Goal: Transaction & Acquisition: Purchase product/service

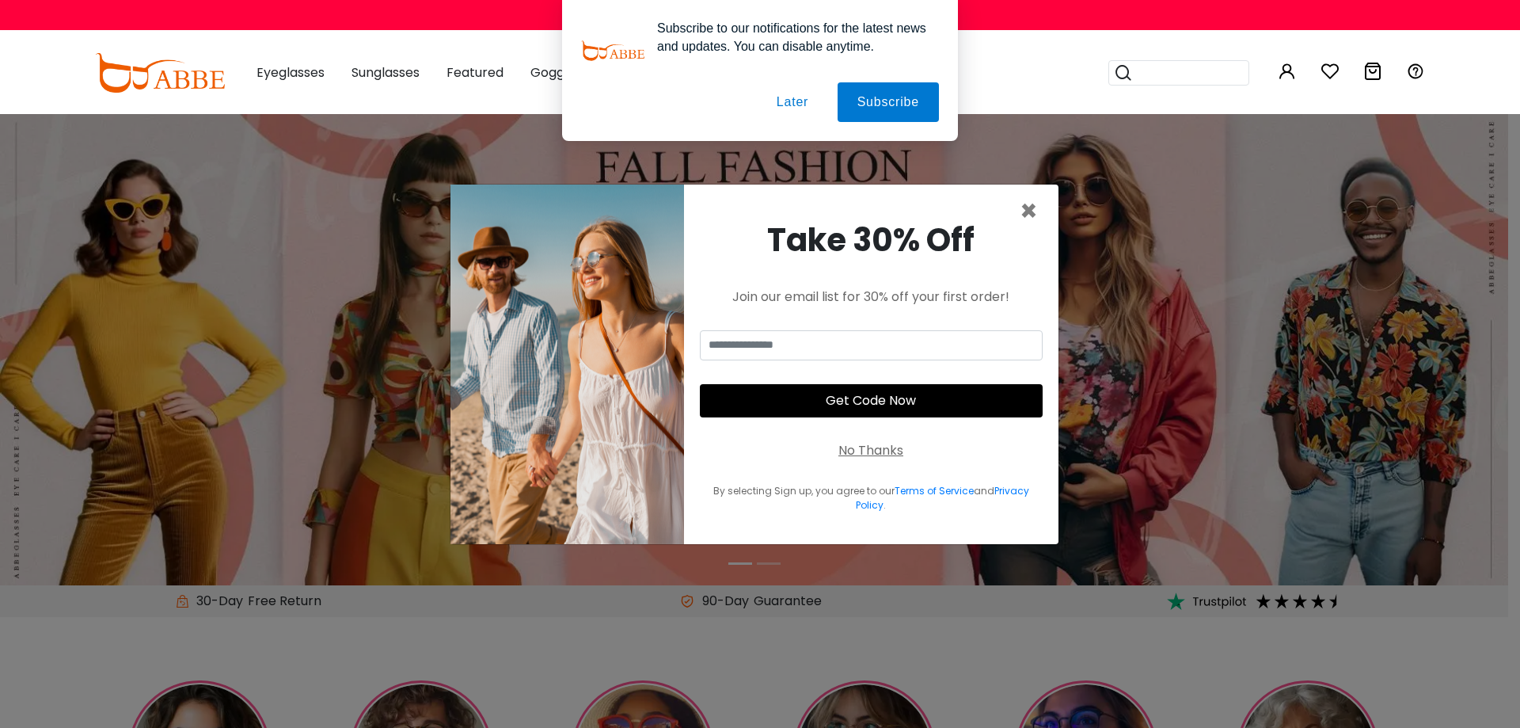
click at [790, 105] on button "Later" at bounding box center [792, 102] width 71 height 40
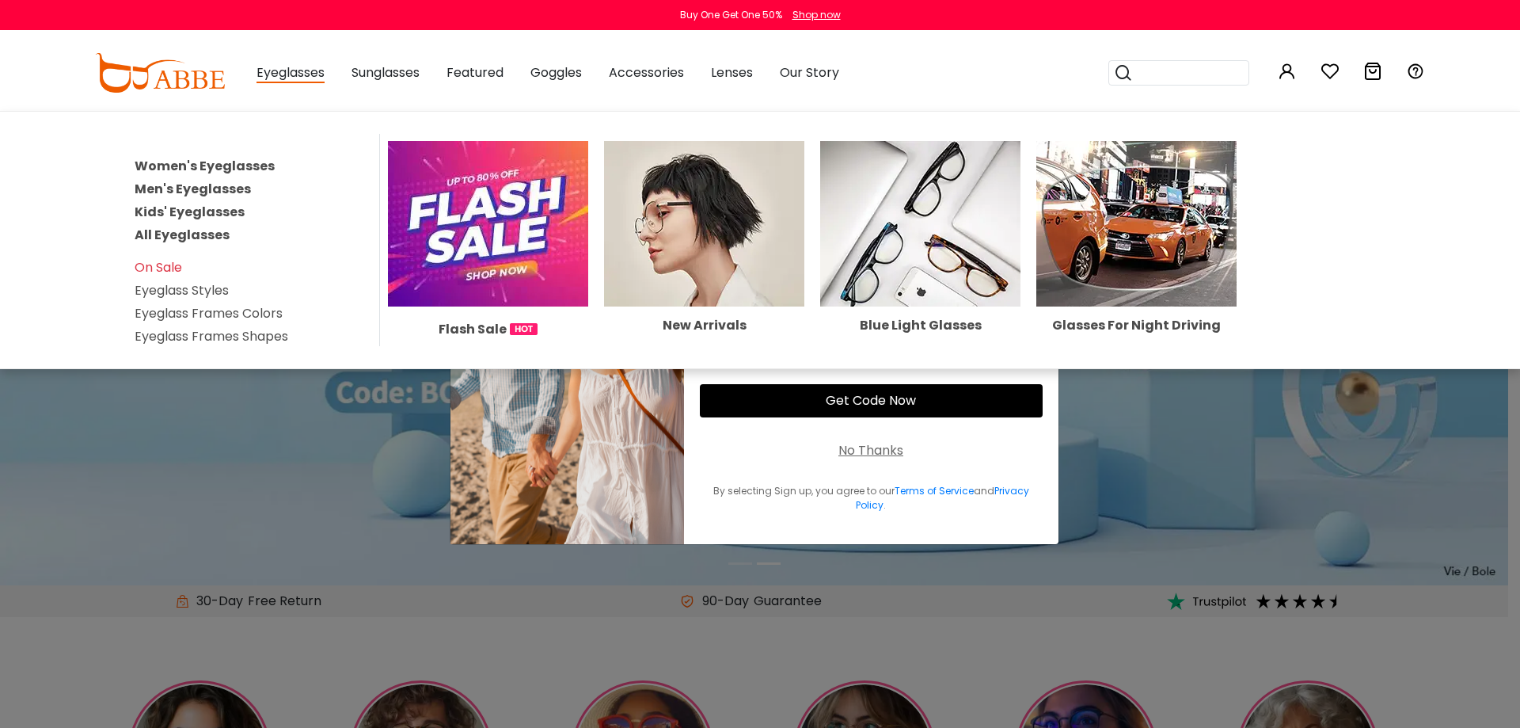
click at [186, 294] on link "Eyeglass Styles" at bounding box center [182, 290] width 94 height 18
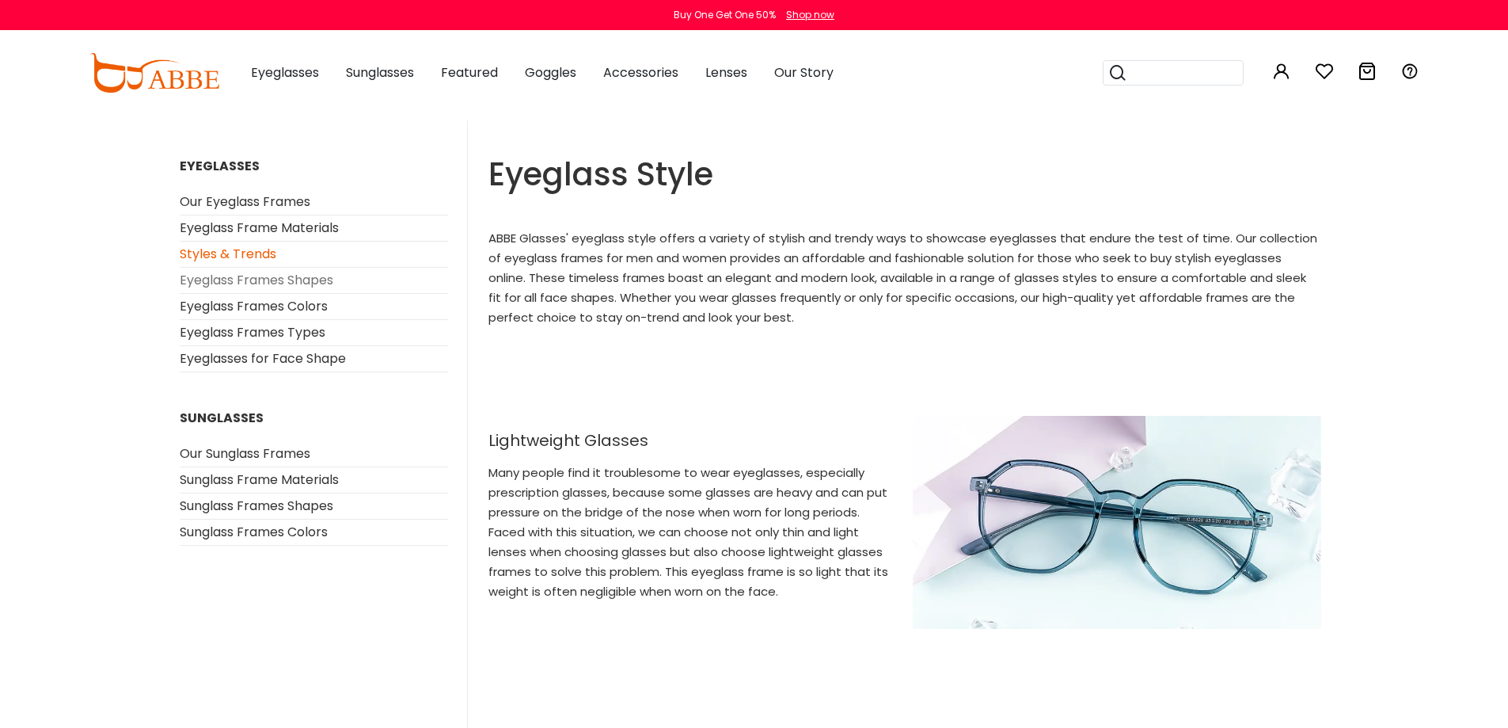
click at [302, 277] on link "Eyeglass Frames Shapes" at bounding box center [257, 280] width 154 height 18
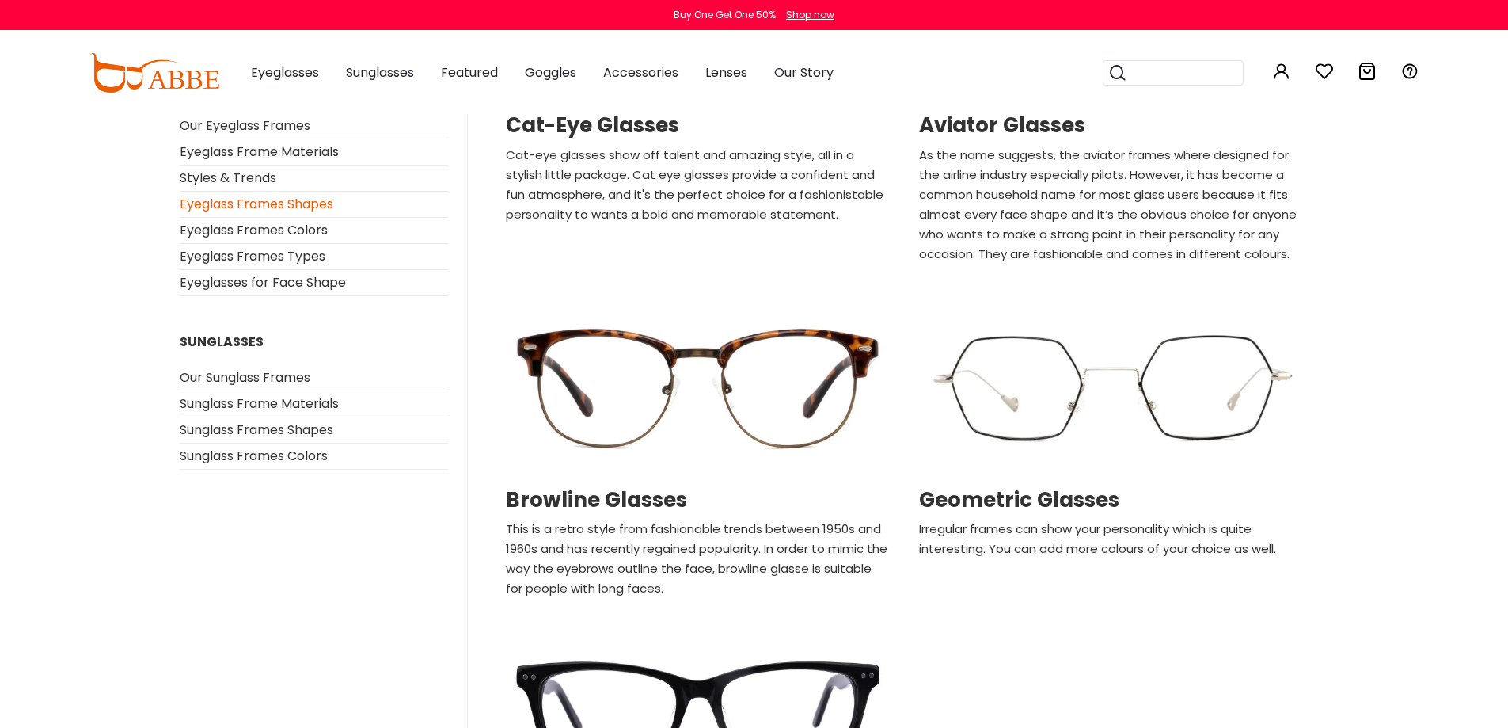
scroll to position [1108, 0]
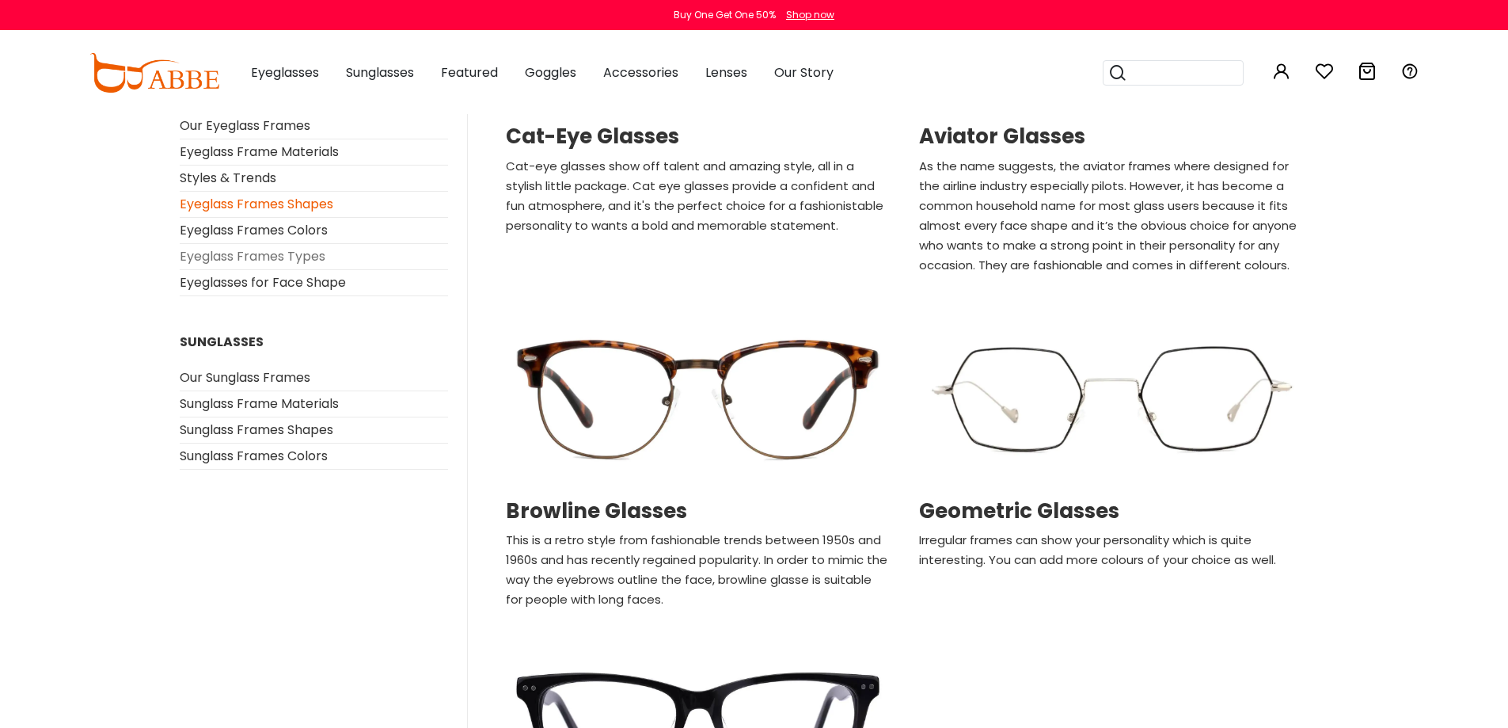
click at [302, 257] on link "Eyeglass Frames Types" at bounding box center [253, 256] width 146 height 18
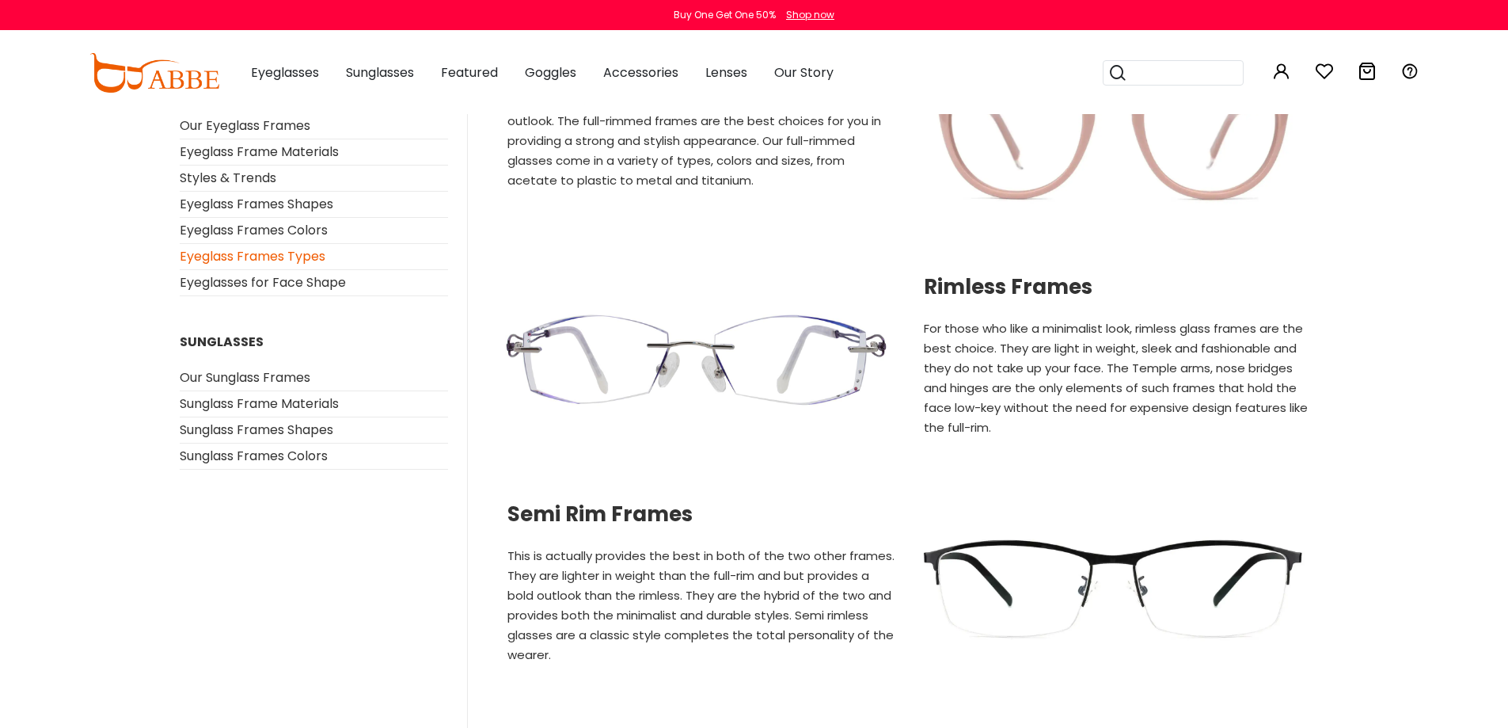
scroll to position [79, 0]
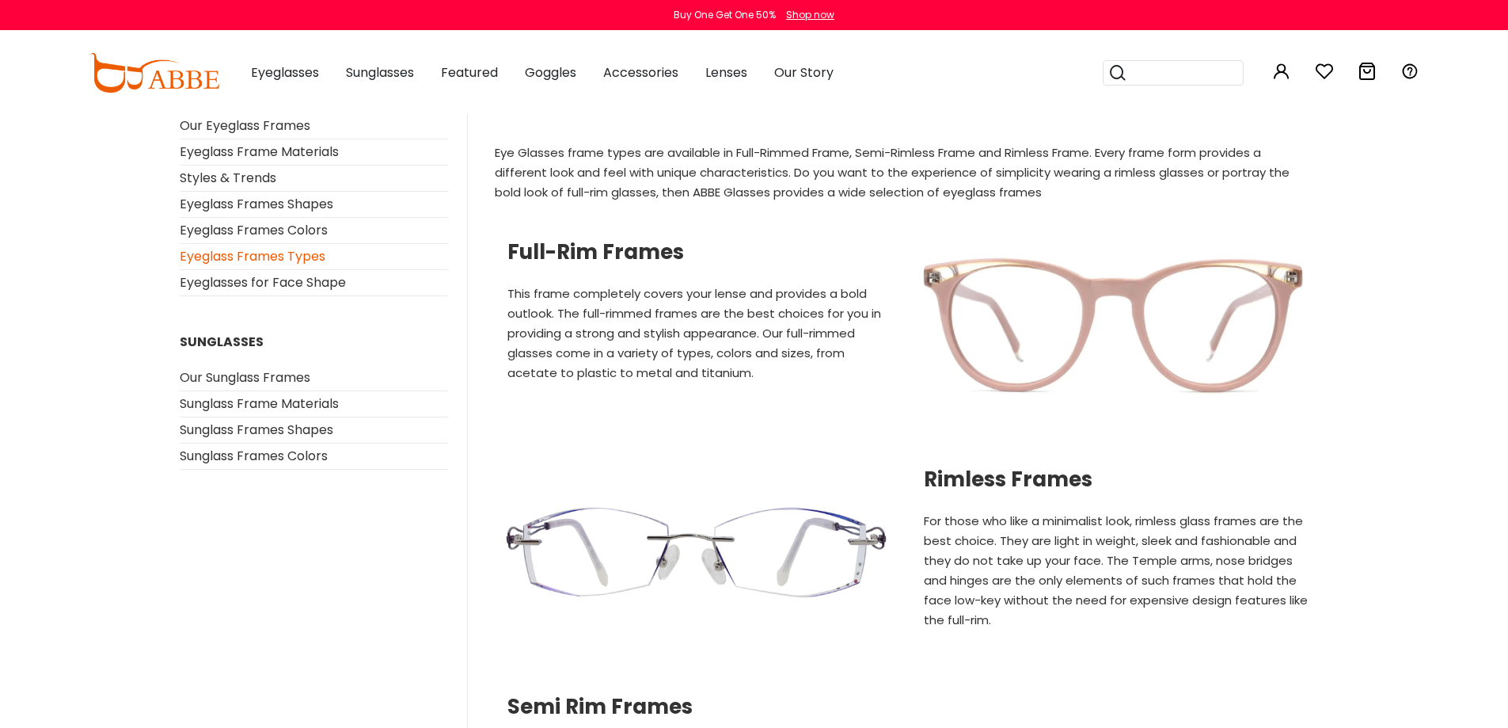
click at [836, 538] on img at bounding box center [697, 552] width 416 height 208
click at [984, 489] on h2 "Rimless Frames" at bounding box center [1119, 479] width 390 height 25
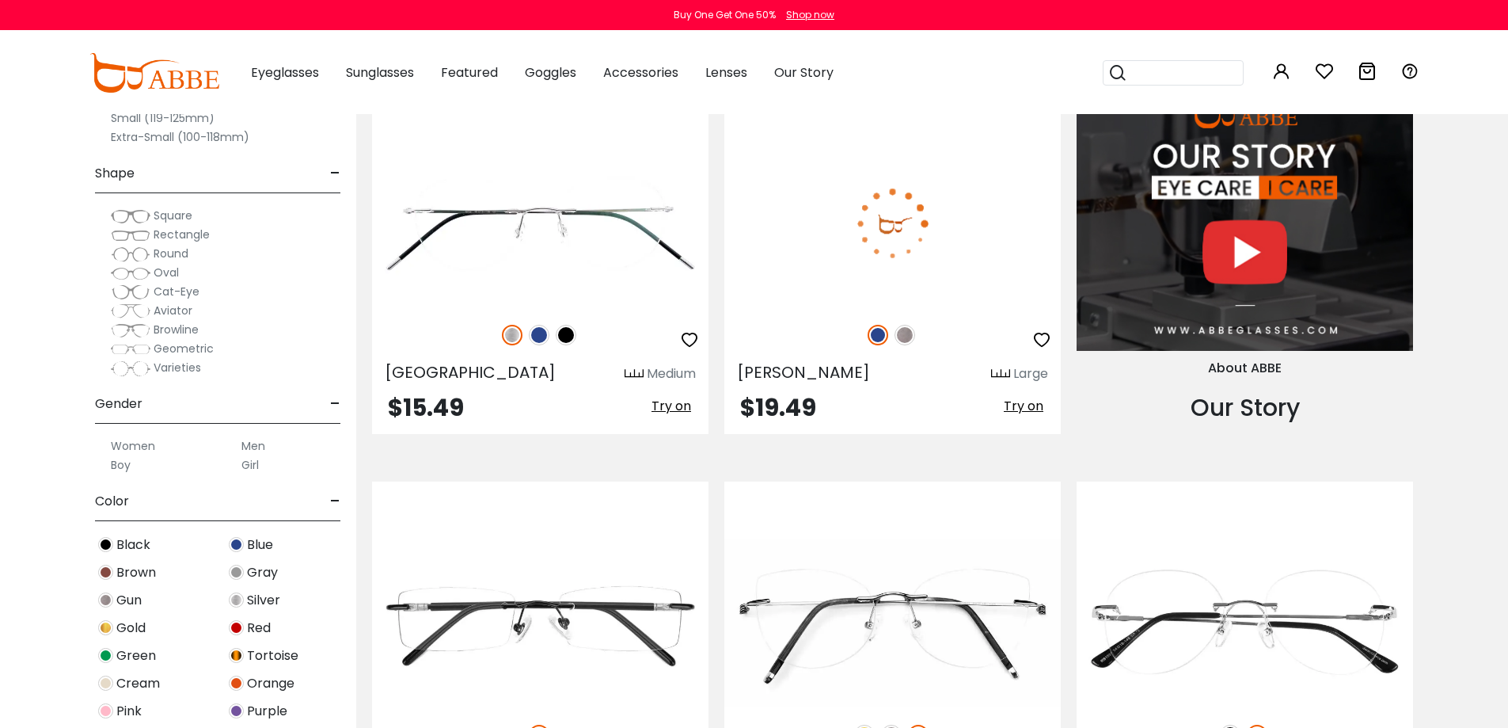
scroll to position [1663, 0]
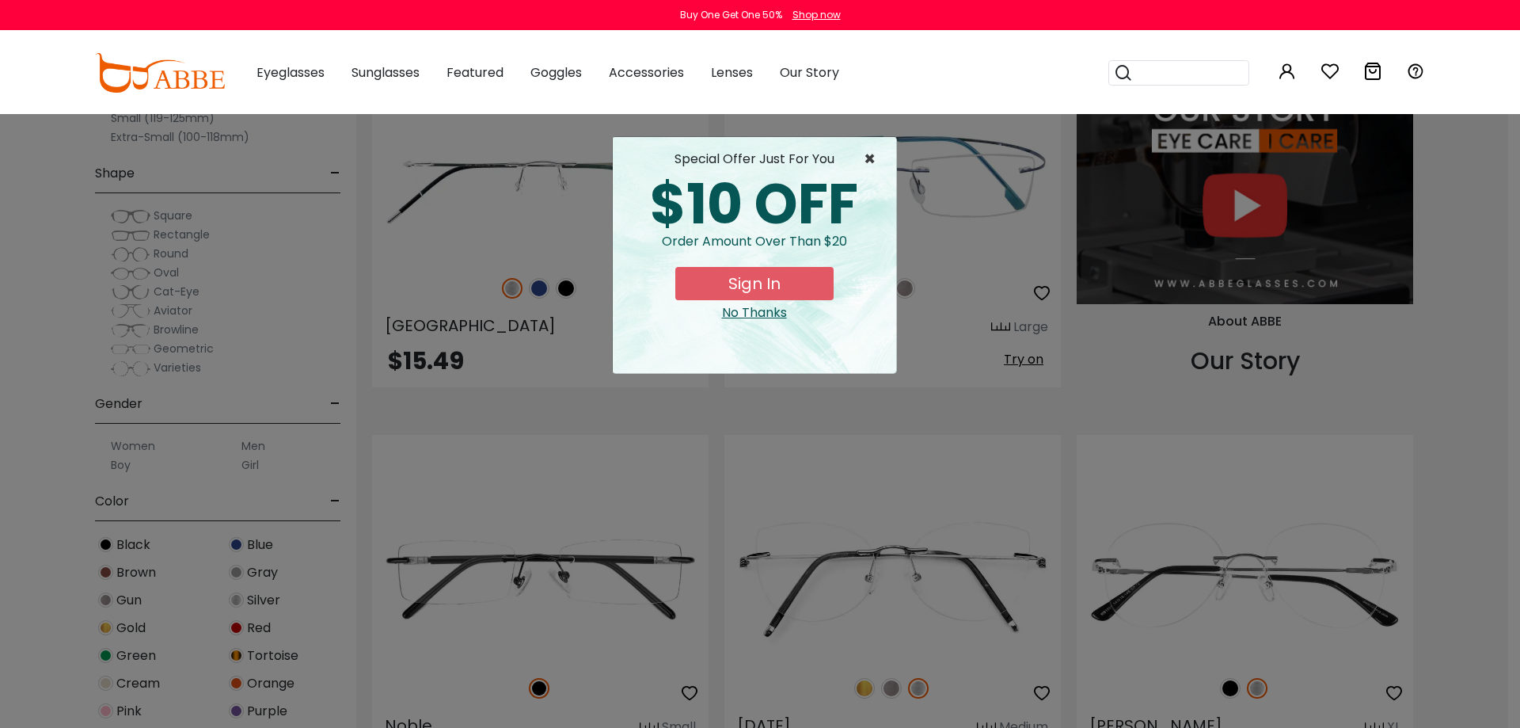
click at [869, 156] on span "×" at bounding box center [874, 159] width 20 height 19
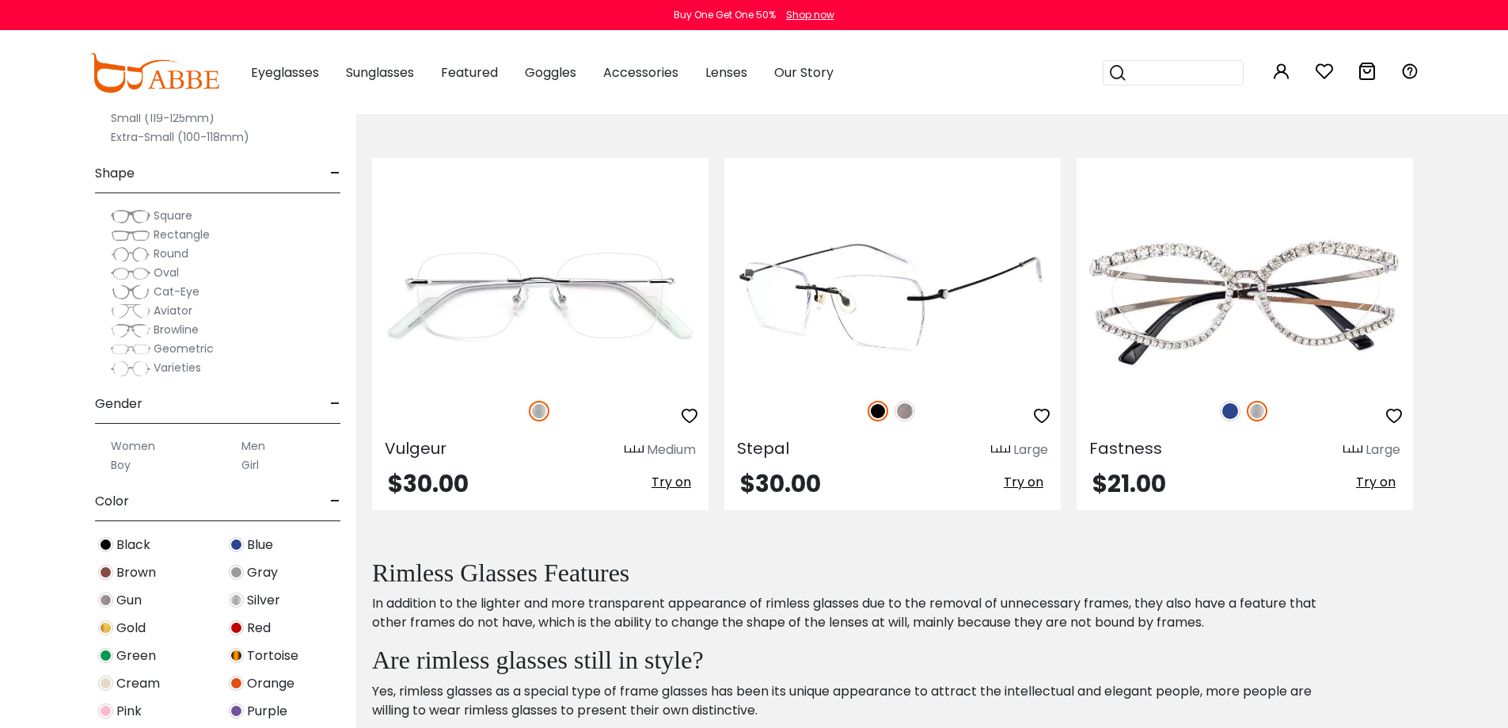
scroll to position [2771, 0]
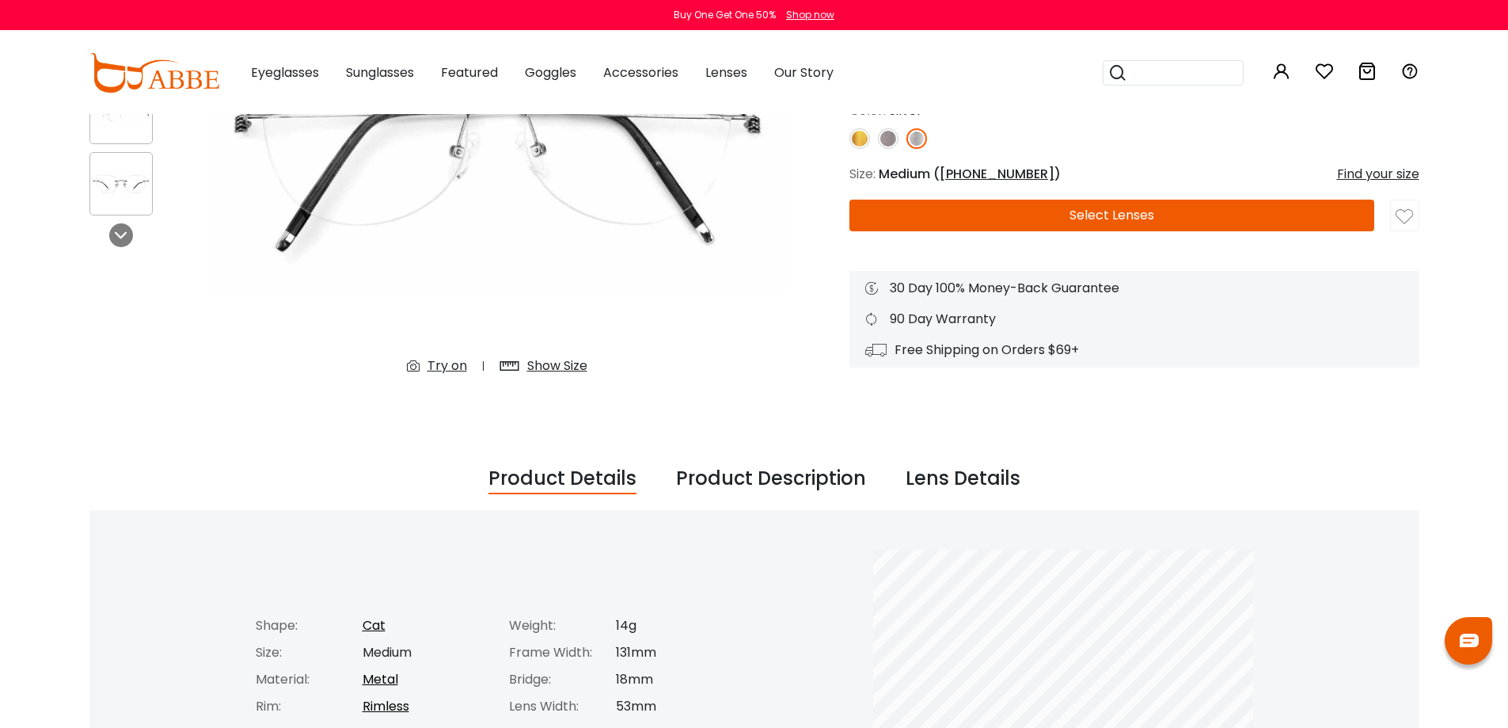
scroll to position [317, 0]
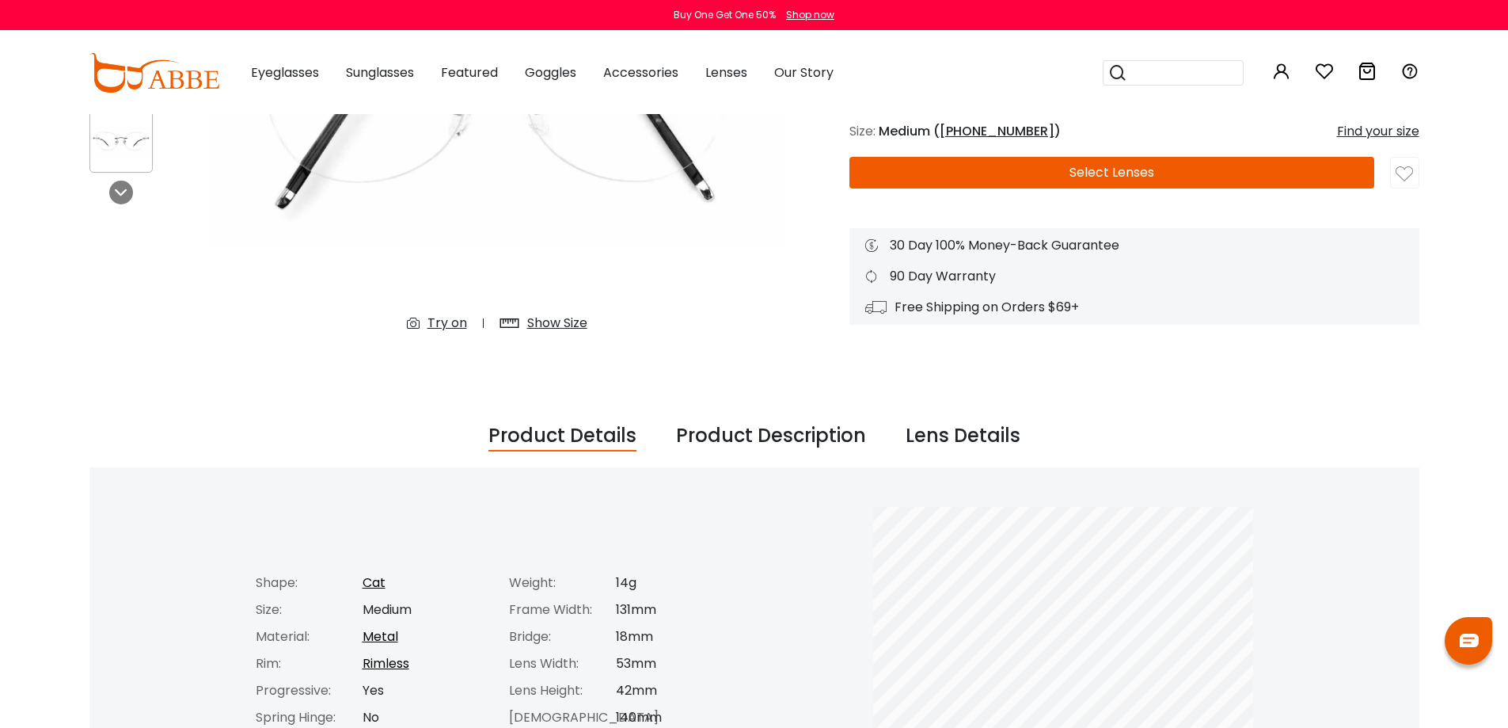
click at [915, 433] on div "Lens Details" at bounding box center [963, 436] width 115 height 30
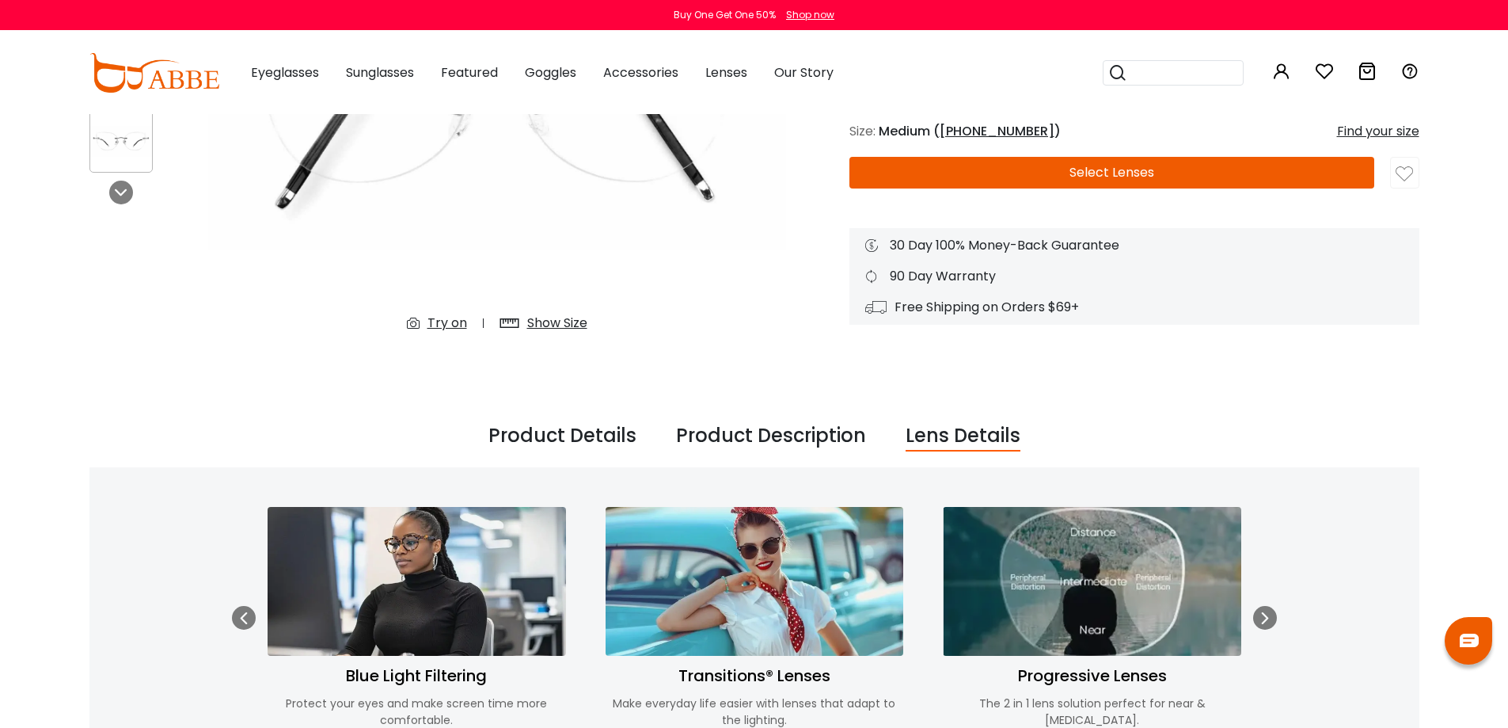
click at [817, 446] on div "Product Description" at bounding box center [771, 436] width 190 height 30
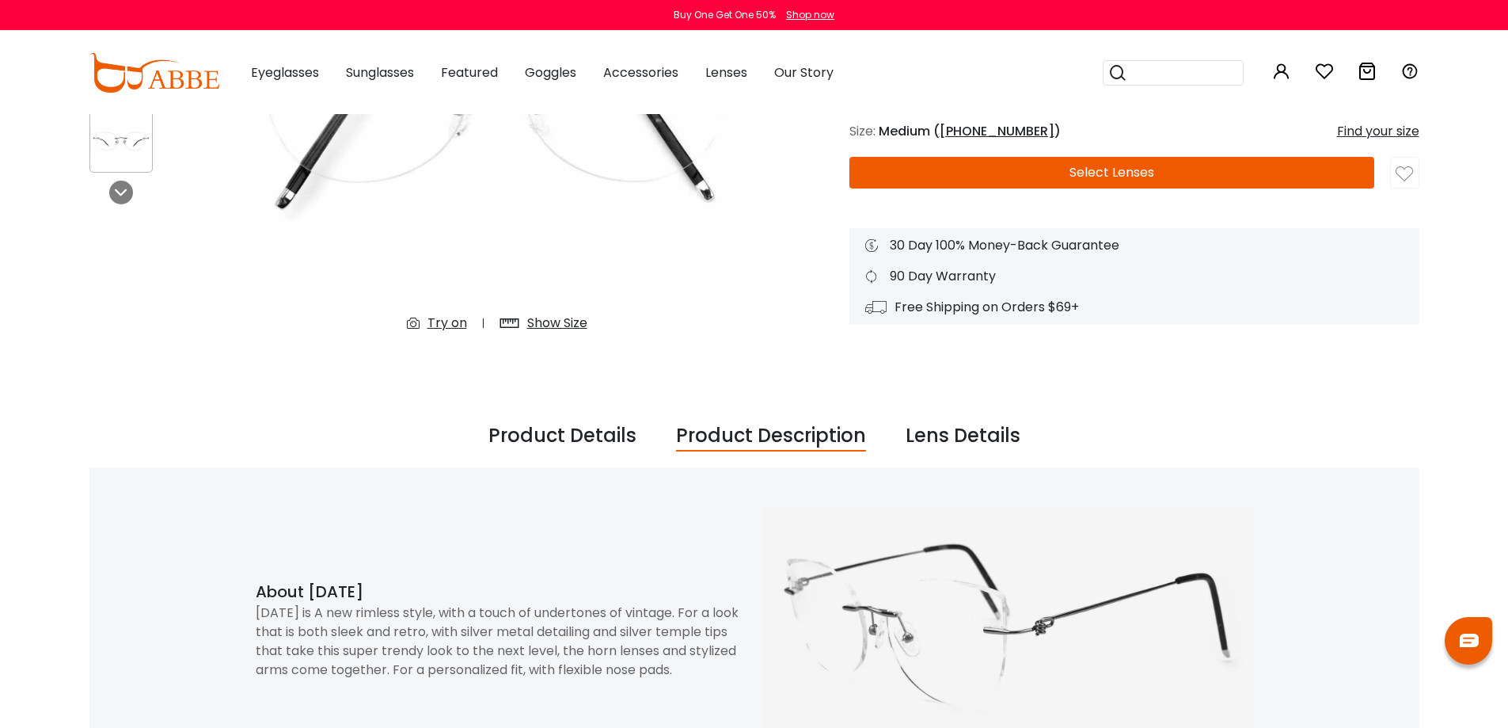
click at [587, 428] on div "Product Details" at bounding box center [563, 436] width 148 height 30
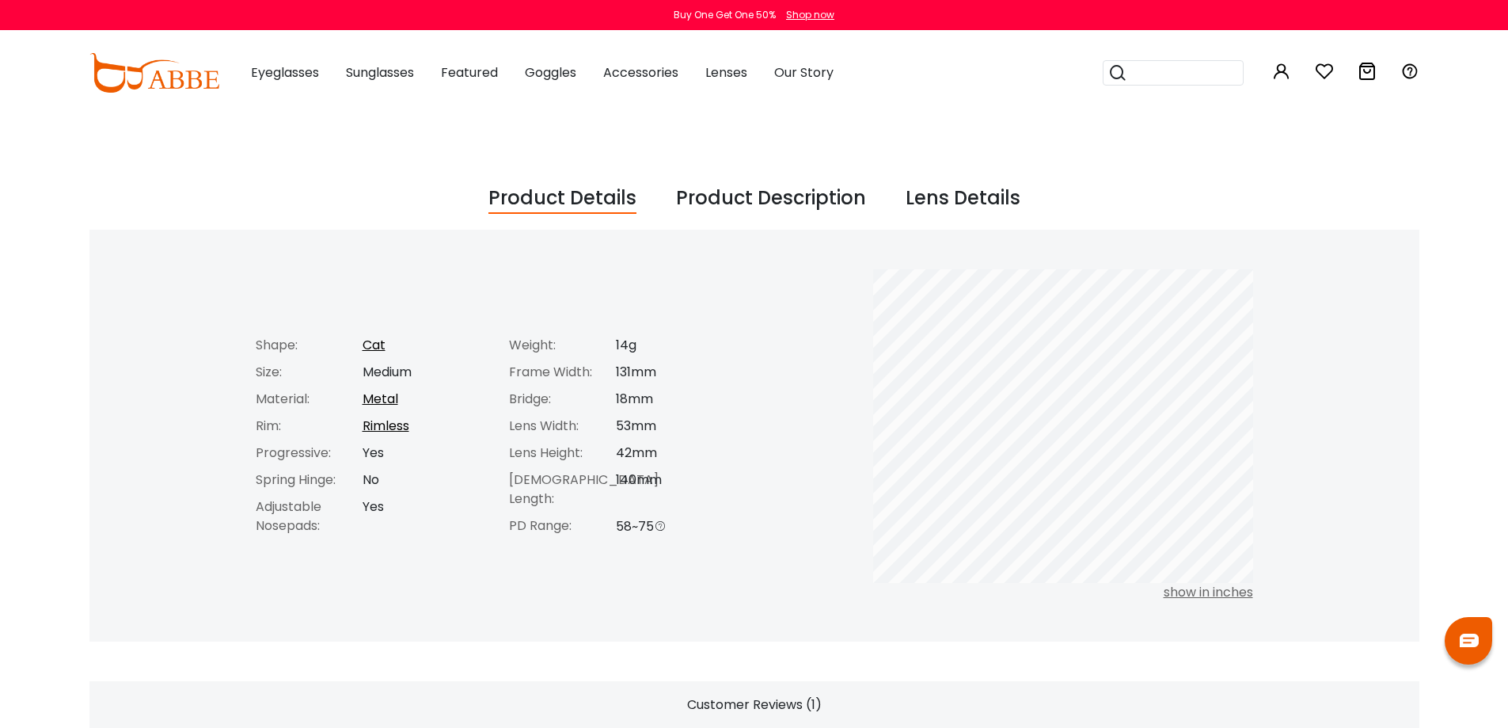
scroll to position [633, 0]
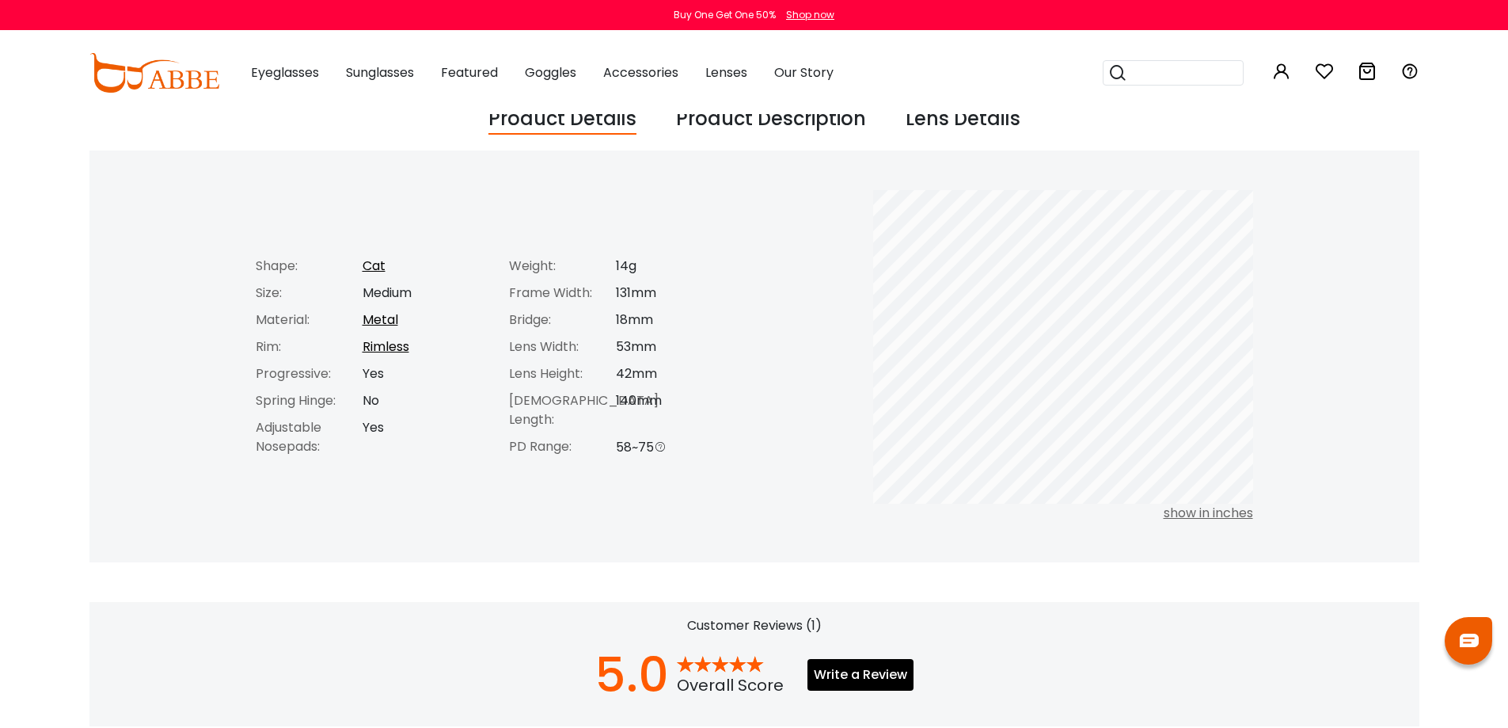
click at [923, 118] on div "Lens Details" at bounding box center [963, 120] width 115 height 30
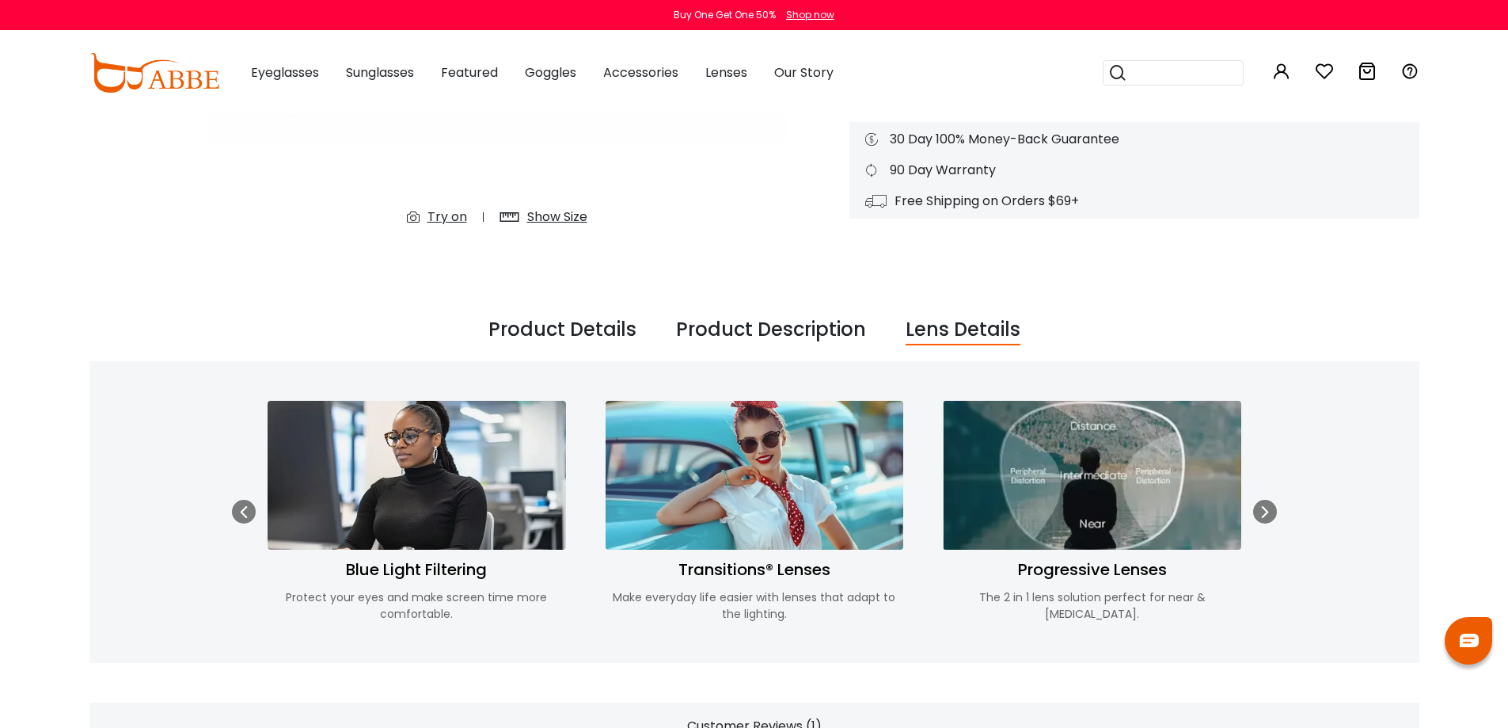
scroll to position [0, 0]
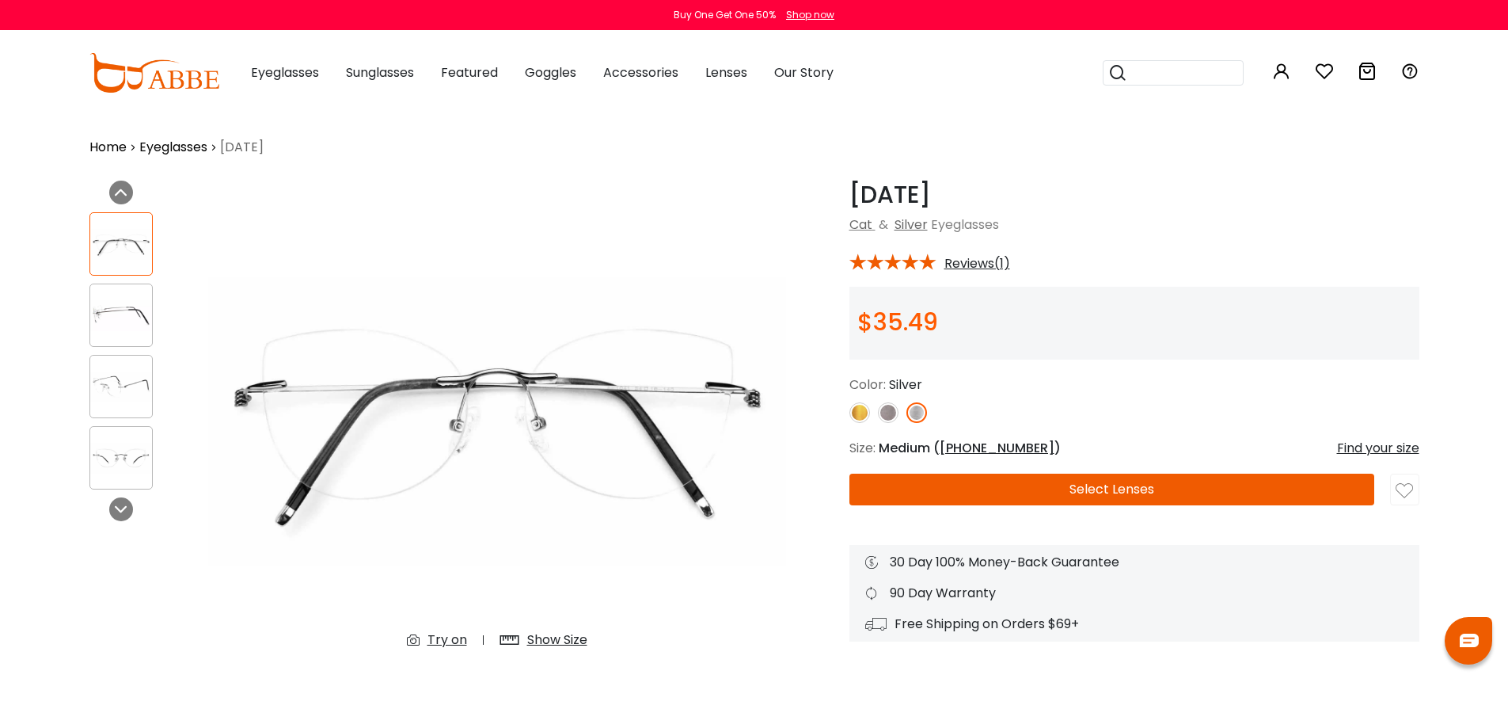
drag, startPoint x: 580, startPoint y: 428, endPoint x: 585, endPoint y: 131, distance: 297.0
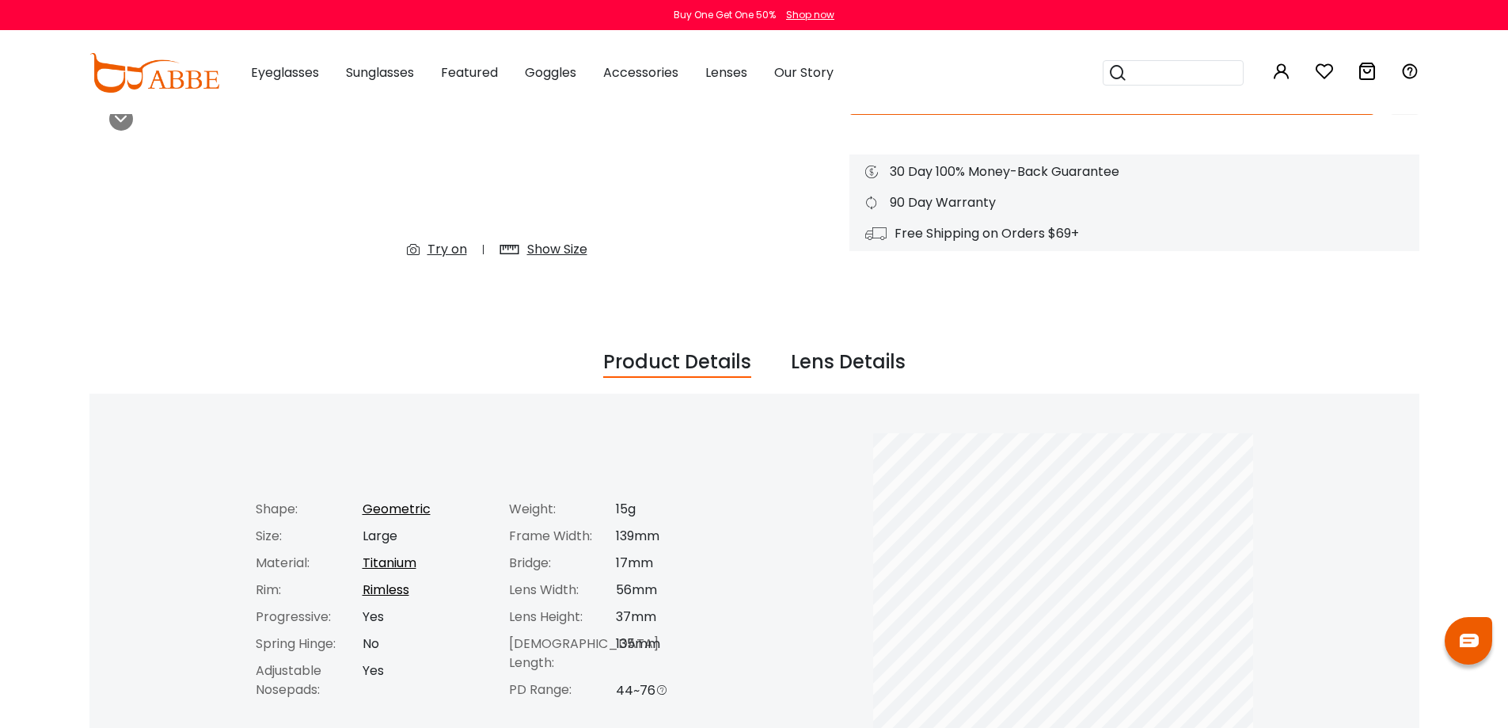
scroll to position [308, 0]
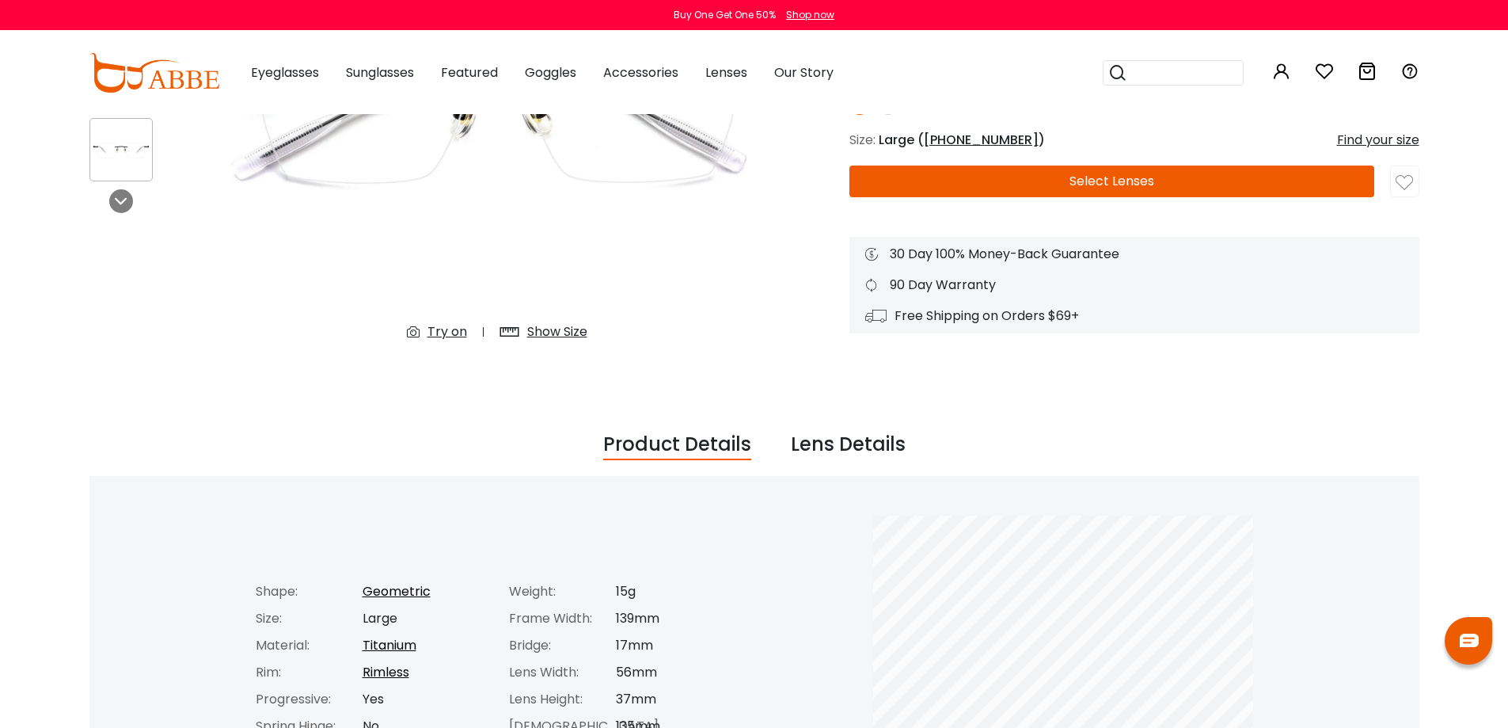
click at [843, 437] on div "Lens Details" at bounding box center [848, 445] width 115 height 30
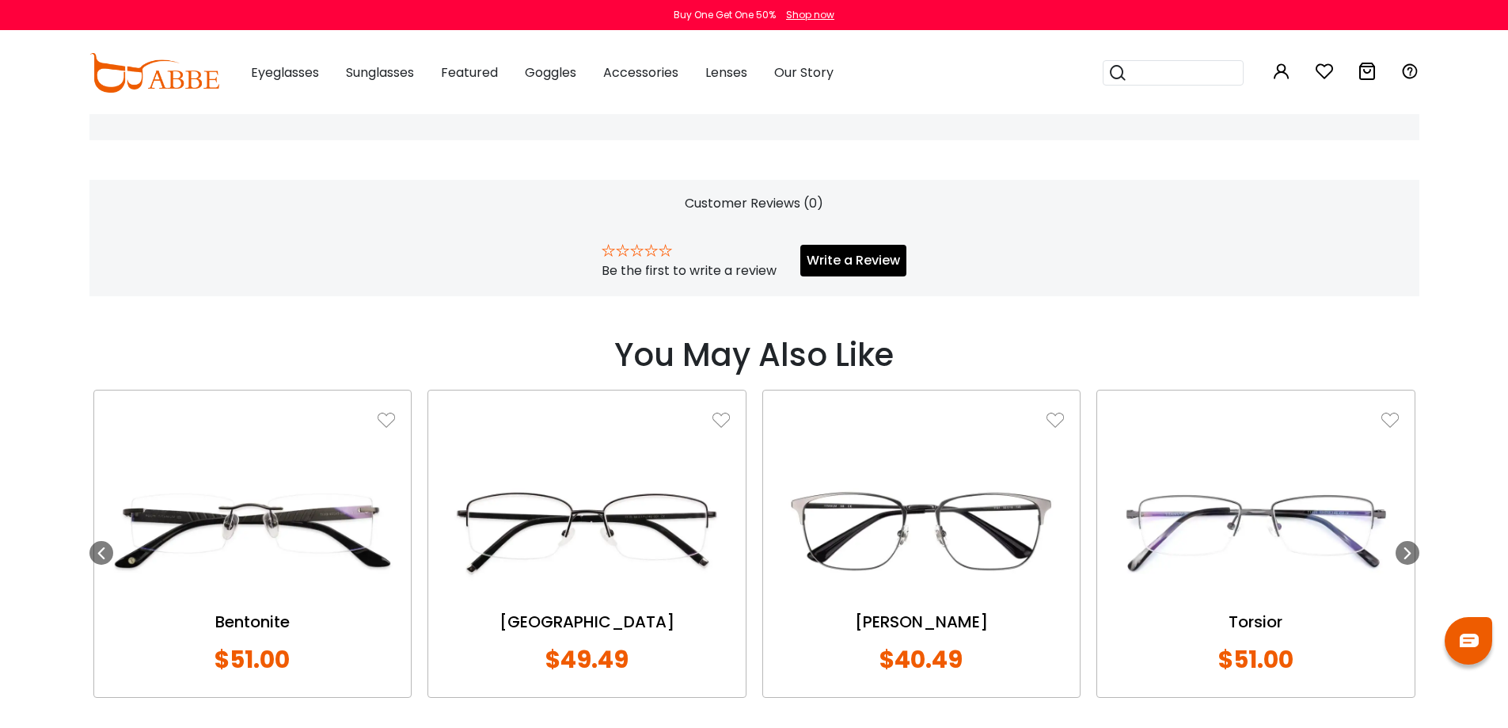
scroll to position [1021, 0]
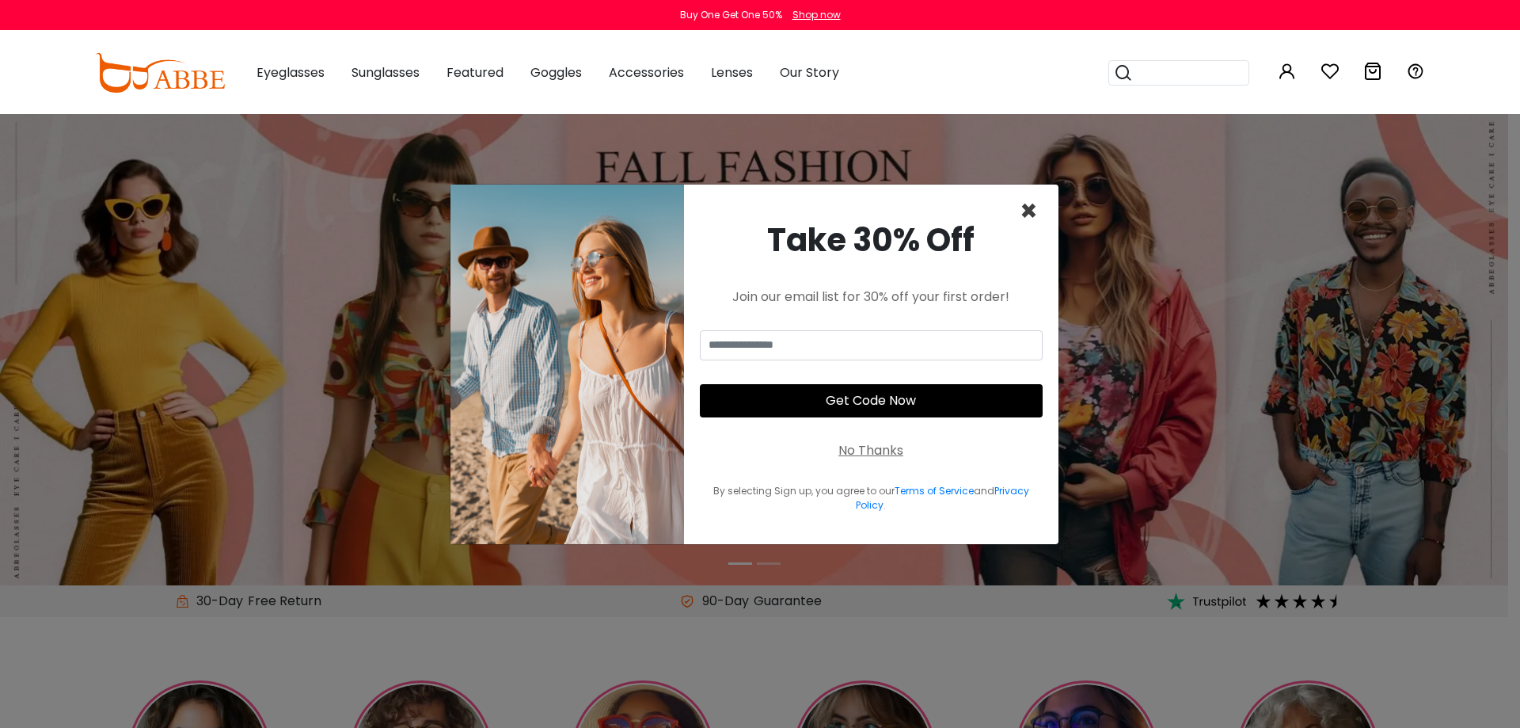
click at [1032, 212] on span "×" at bounding box center [1029, 211] width 18 height 40
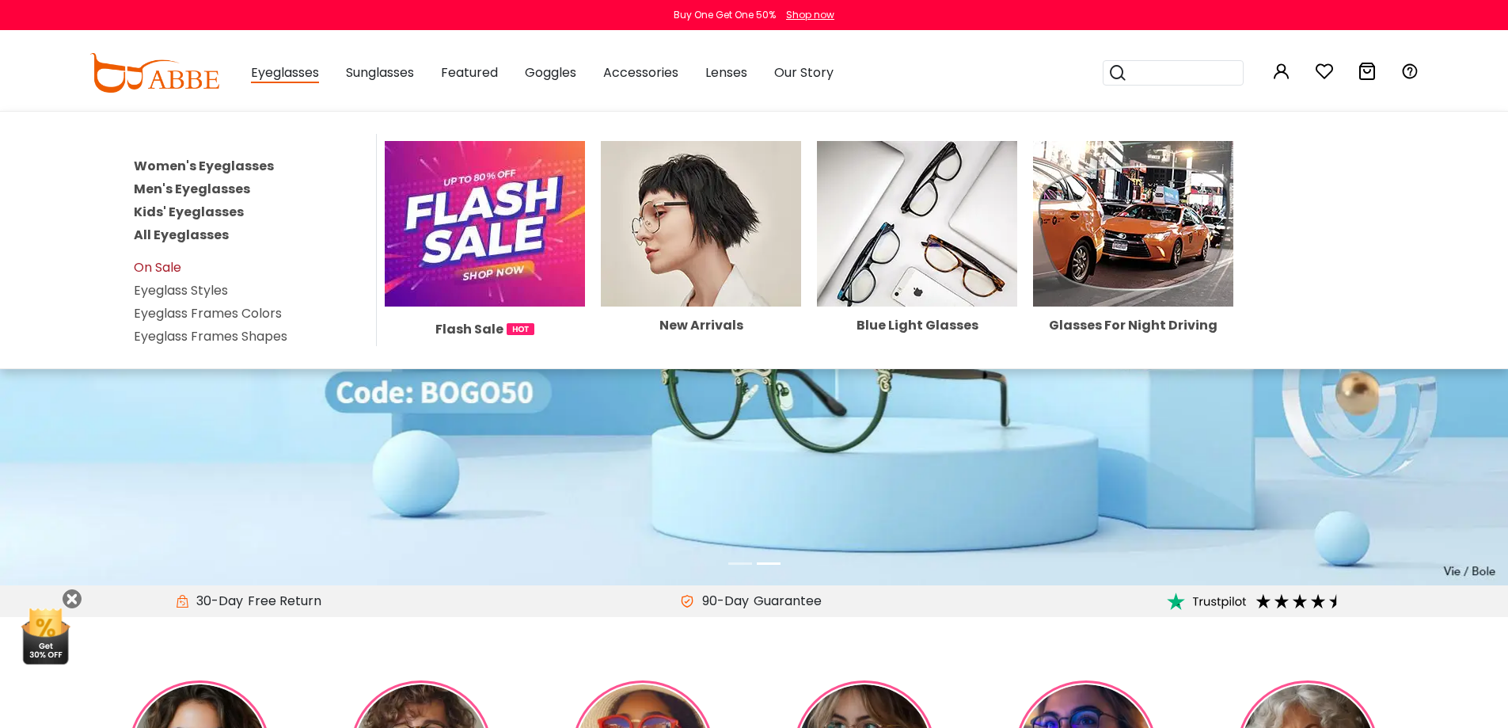
click at [167, 263] on link "On Sale" at bounding box center [158, 267] width 48 height 18
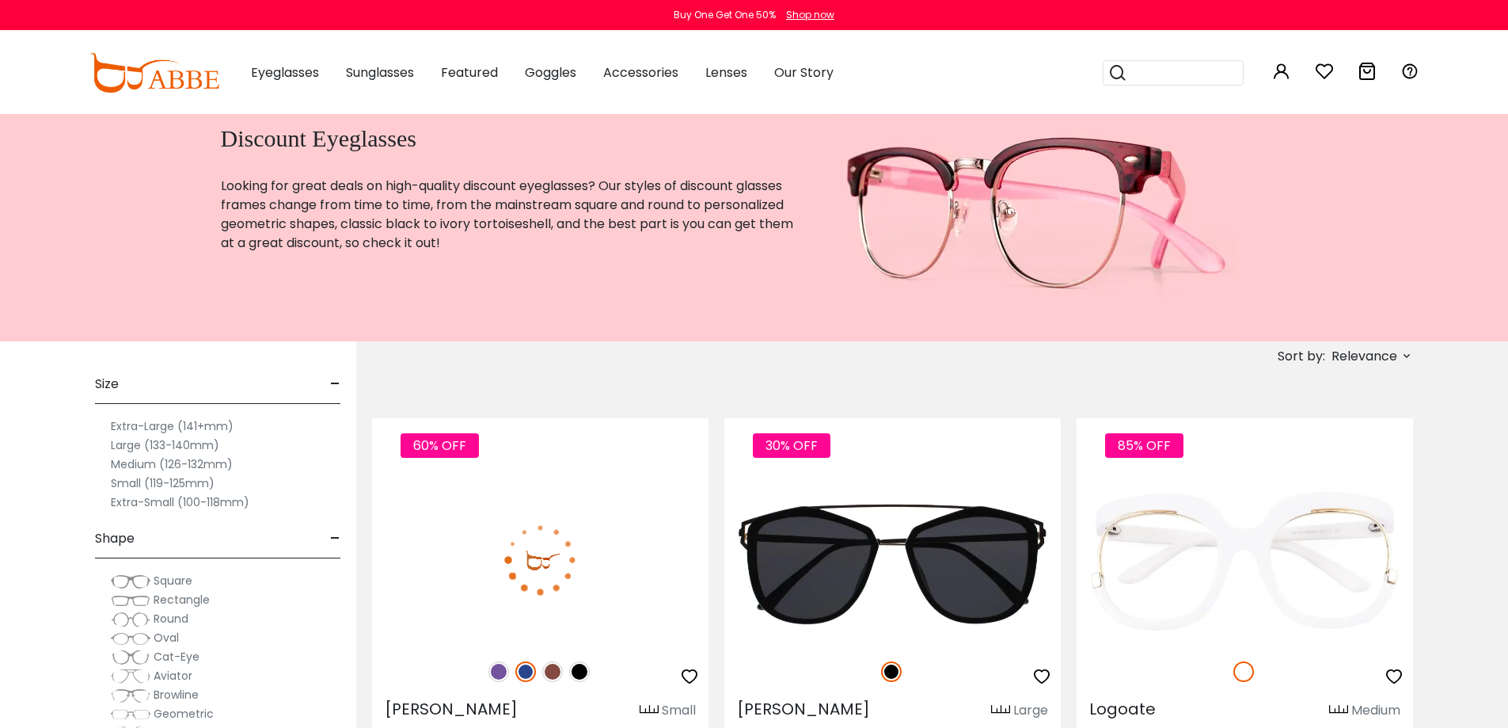
scroll to position [238, 0]
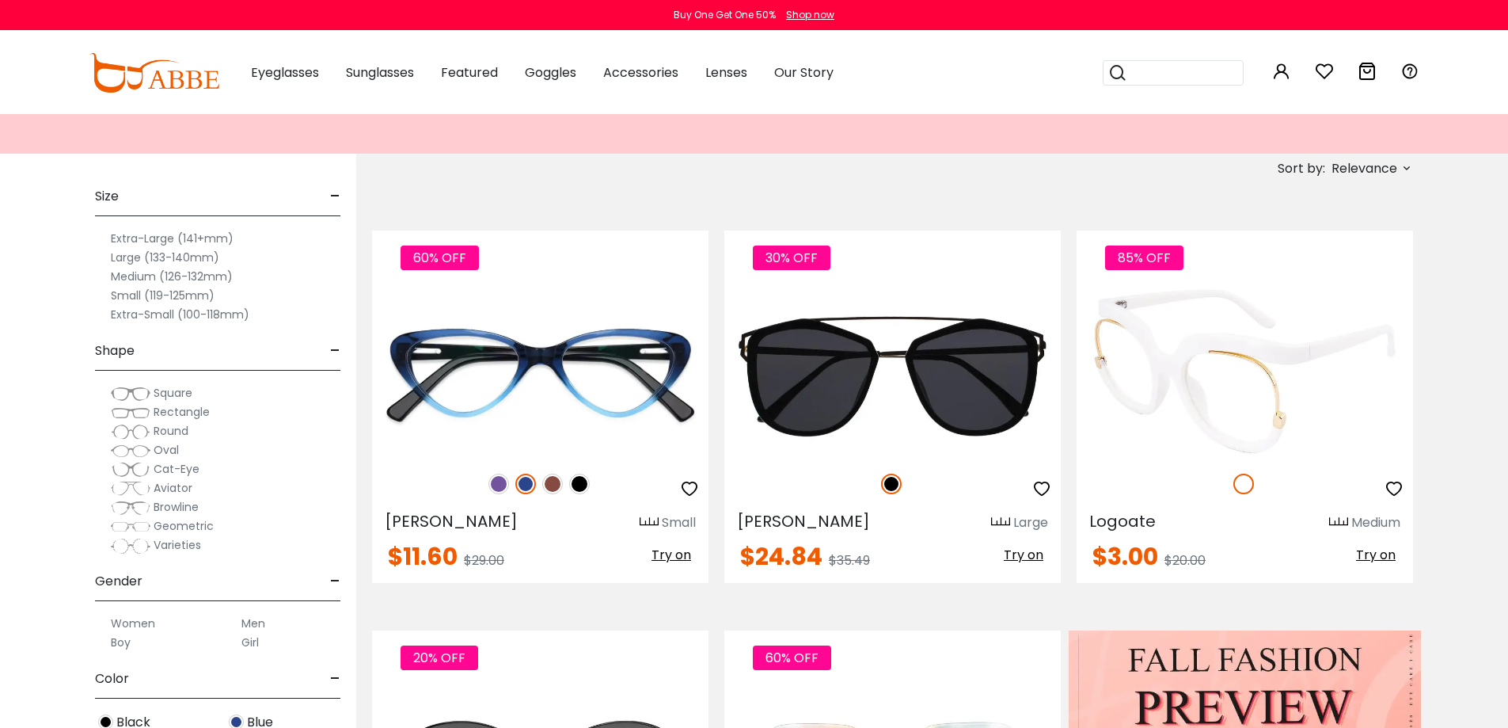
click at [1293, 391] on img at bounding box center [1245, 371] width 337 height 169
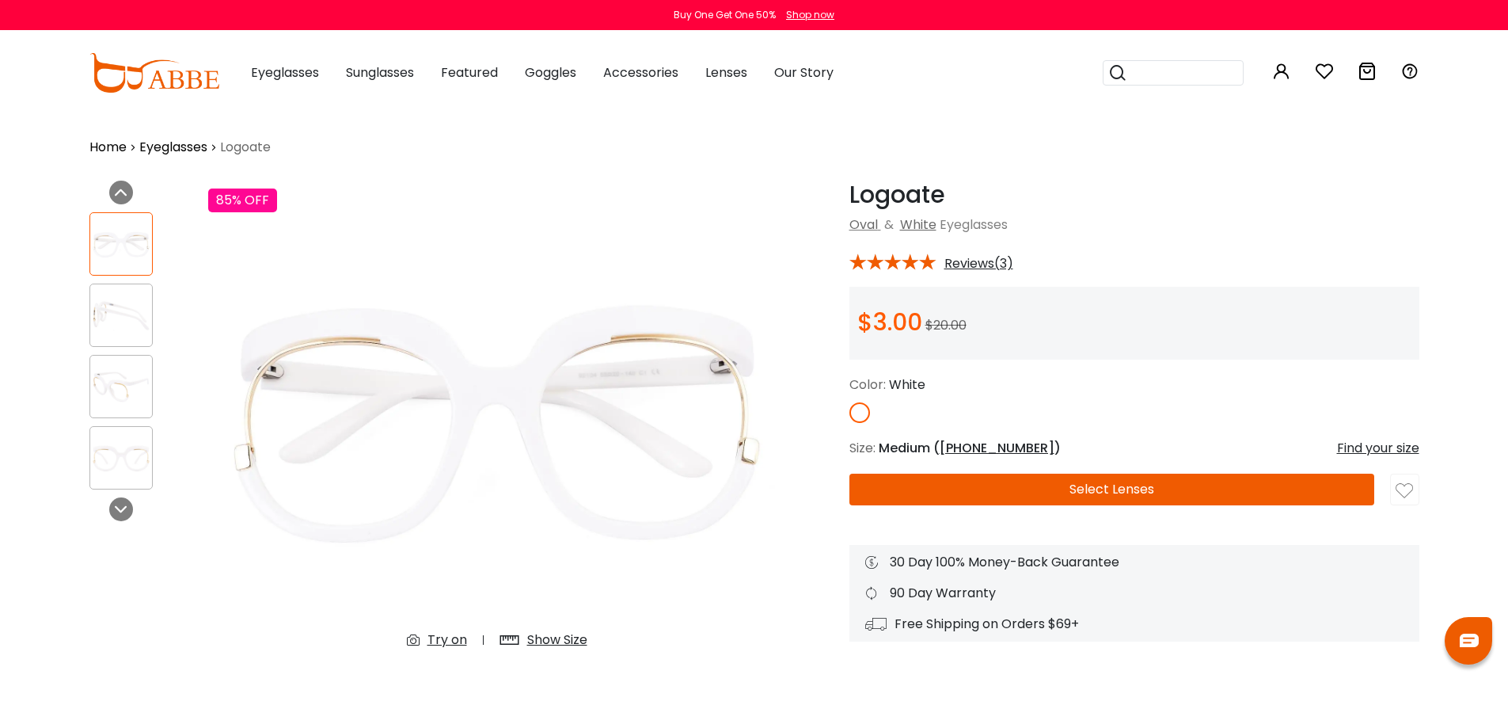
click at [1107, 489] on button "Select Lenses" at bounding box center [1112, 489] width 525 height 32
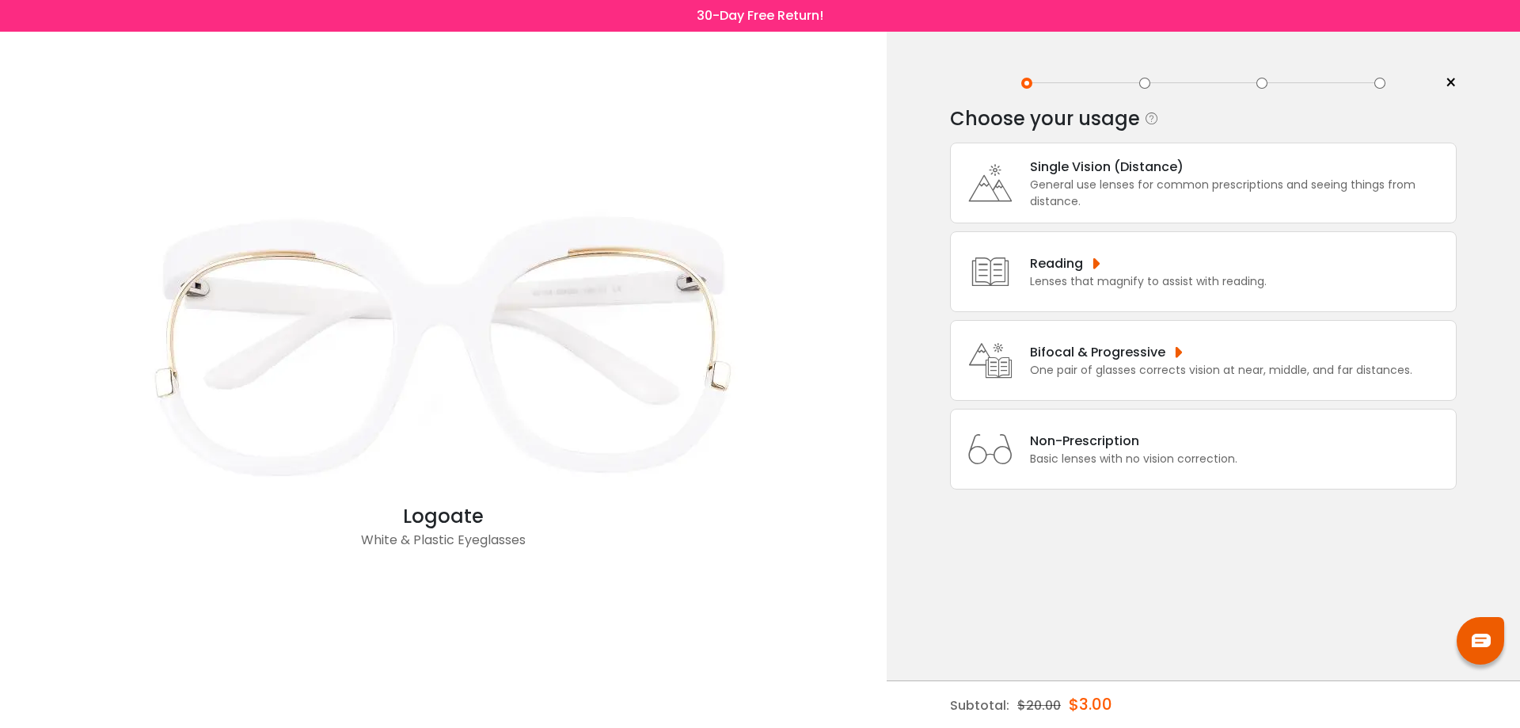
click at [1150, 213] on div "Single Vision (Distance) General use lenses for common prescriptions and seeing…" at bounding box center [1203, 183] width 507 height 81
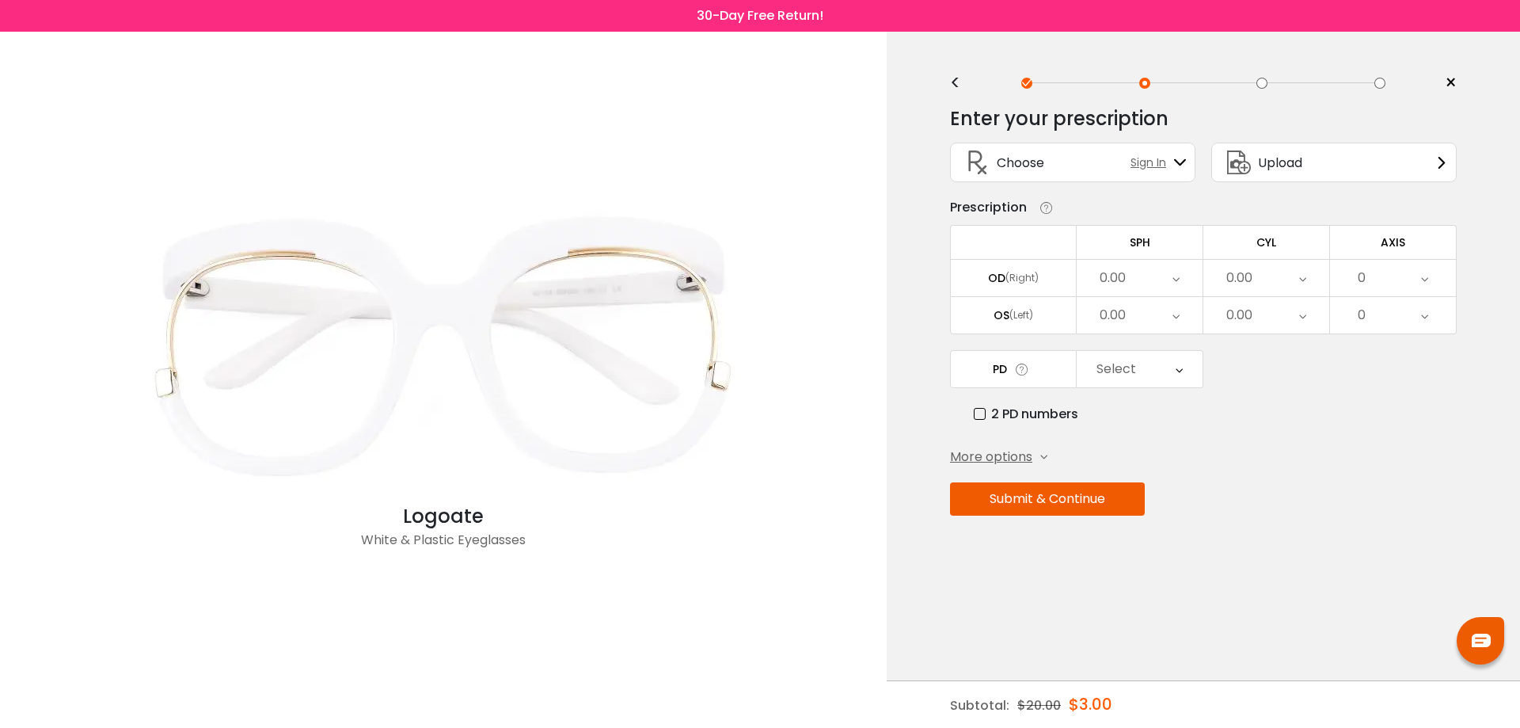
click at [1147, 278] on div "0.00" at bounding box center [1140, 278] width 126 height 36
click at [1351, 437] on div "Enter your prescription SPH (Sphere) Lens strength needed to correct your visio…" at bounding box center [1203, 345] width 507 height 500
click at [1291, 277] on div "0.00" at bounding box center [1267, 278] width 126 height 36
click at [1338, 418] on div "2 PD numbers" at bounding box center [1215, 414] width 483 height 20
click at [975, 453] on span "More options" at bounding box center [991, 456] width 82 height 19
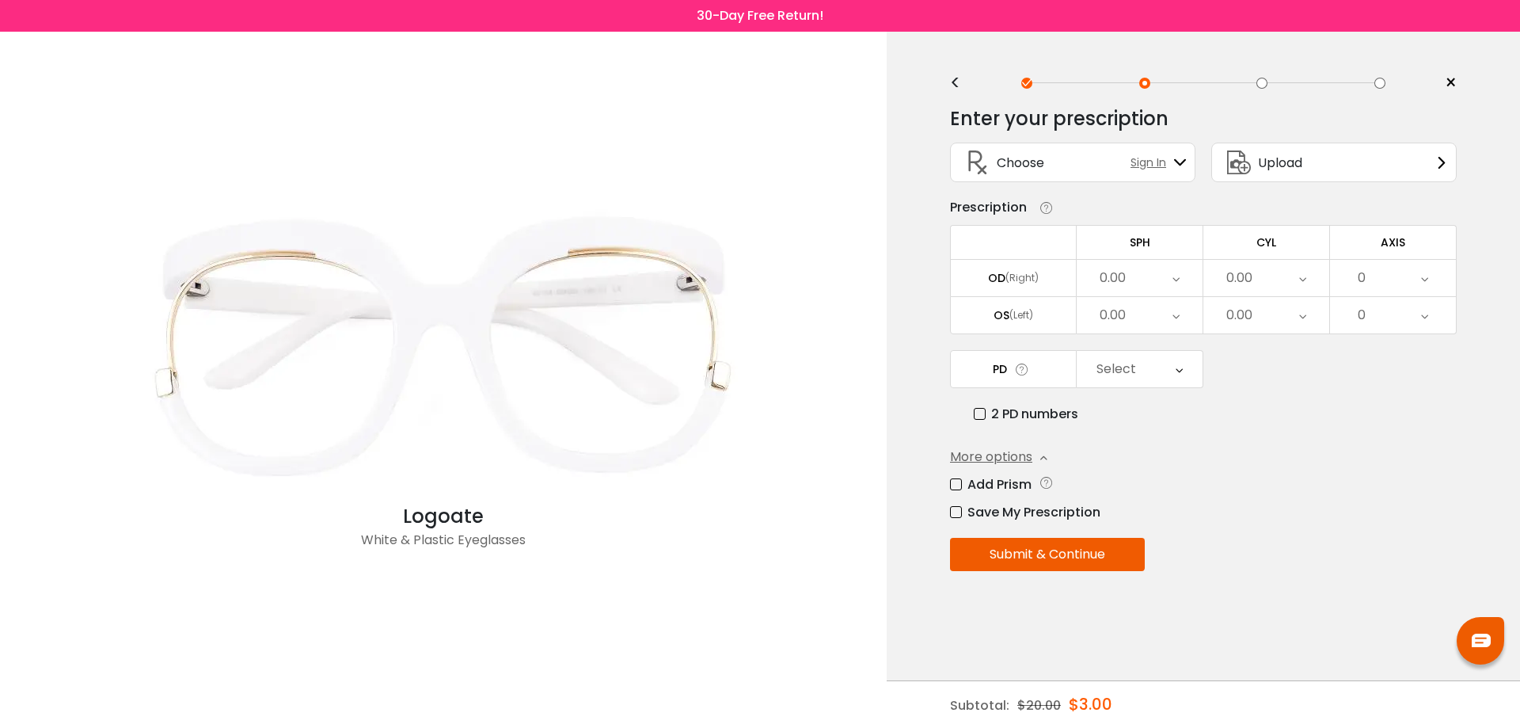
click at [956, 484] on label "Add Prism" at bounding box center [991, 484] width 82 height 20
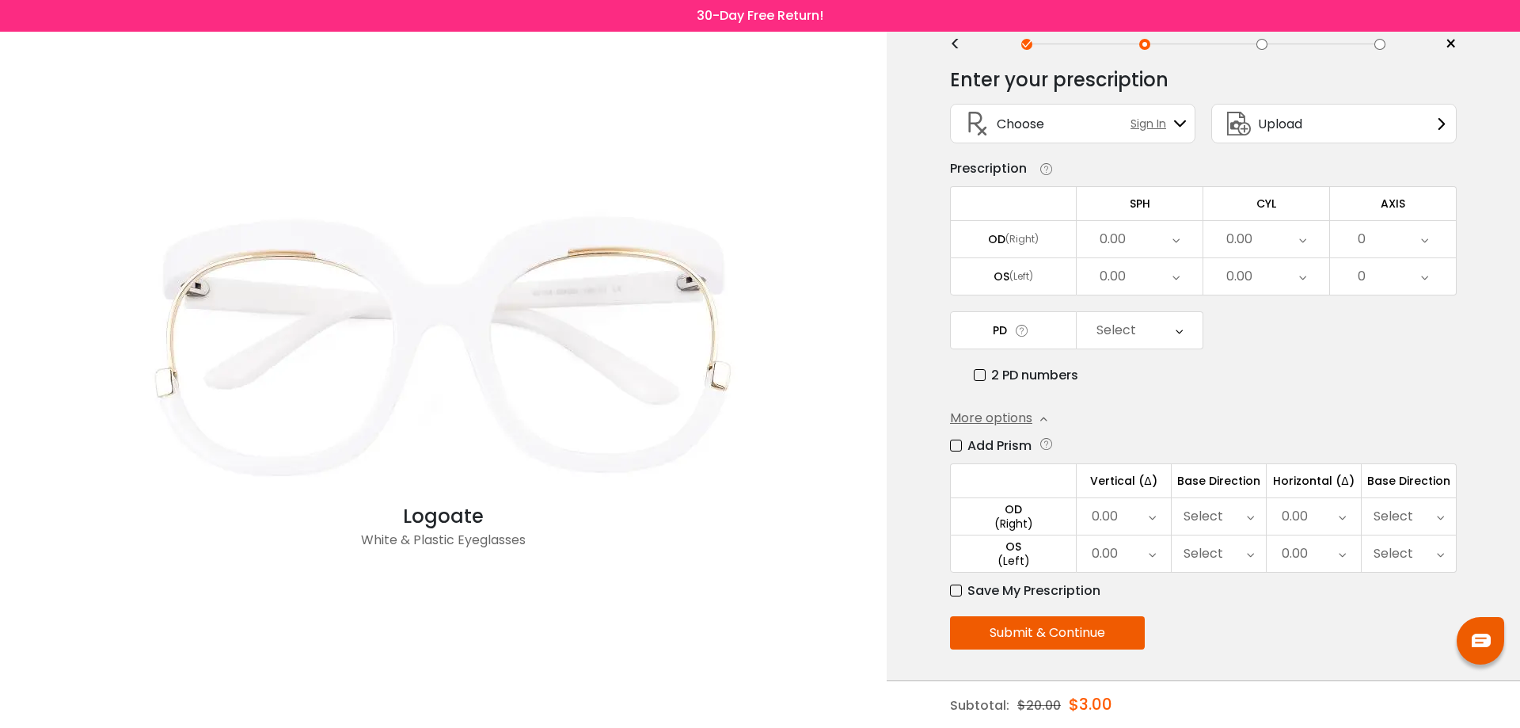
scroll to position [40, 0]
click at [1136, 520] on div "0.00" at bounding box center [1124, 515] width 94 height 36
click at [1146, 527] on div "0.00" at bounding box center [1124, 515] width 94 height 36
click at [1295, 524] on div "0.00" at bounding box center [1295, 516] width 26 height 32
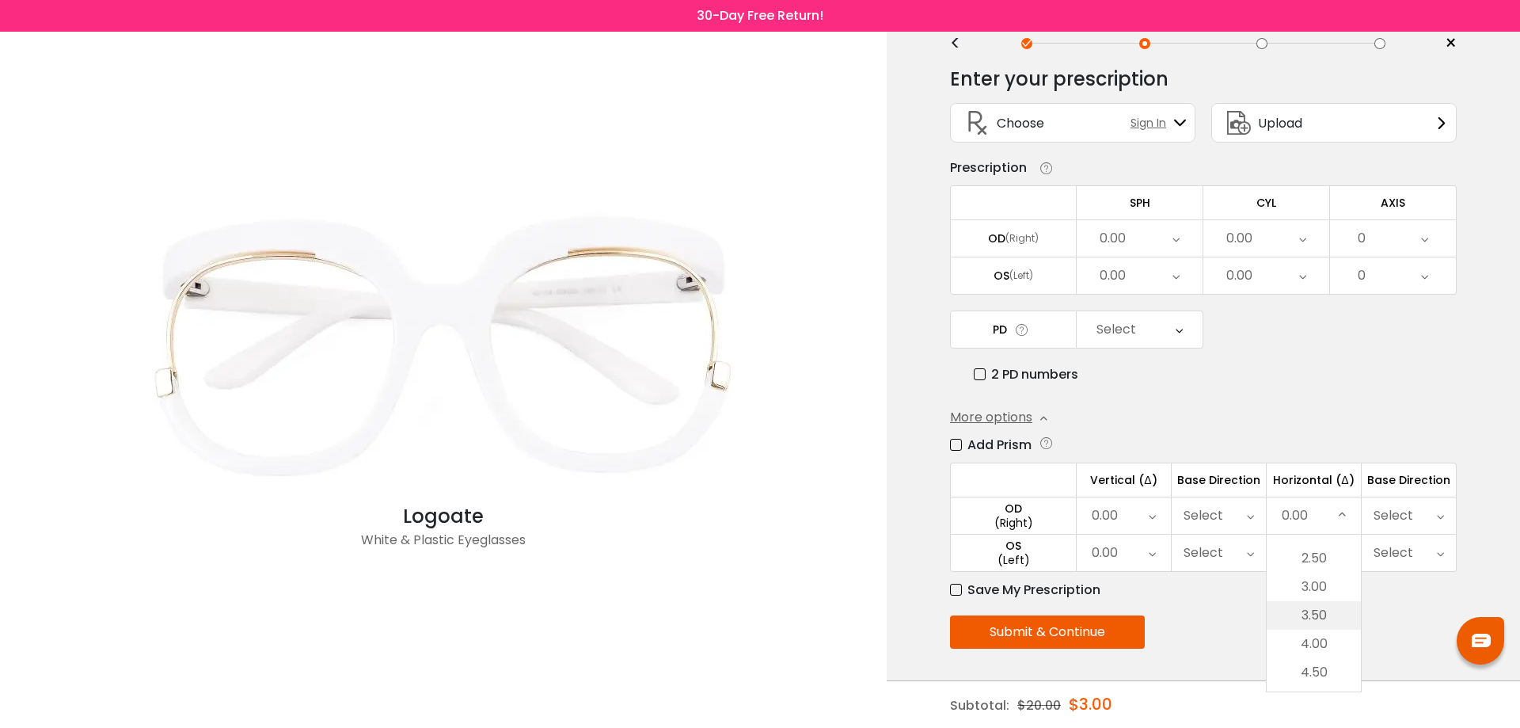
scroll to position [157, 0]
click at [1322, 516] on div "0.00" at bounding box center [1314, 515] width 94 height 36
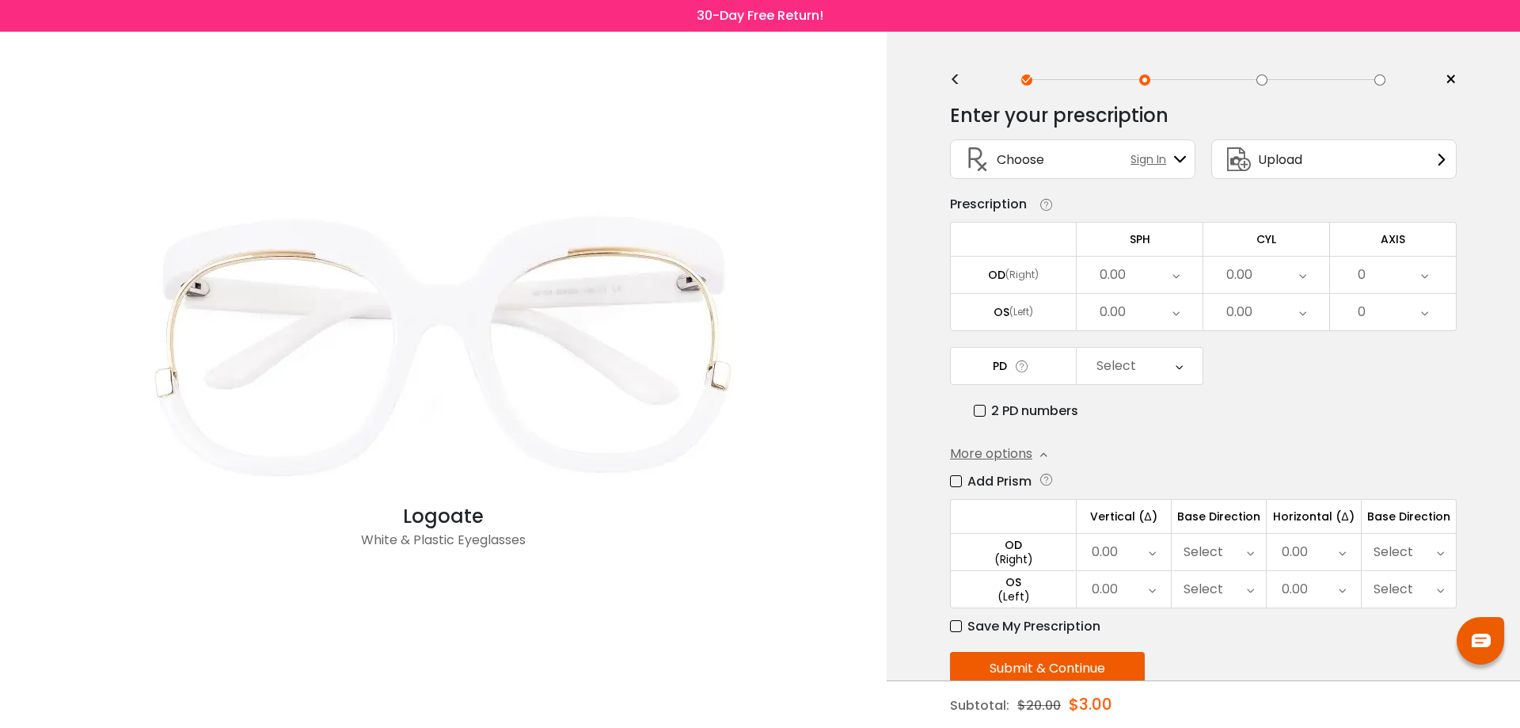
scroll to position [0, 0]
click at [947, 86] on div "< × Choose your usage Single Vision (Distance) This lens helps you see details …" at bounding box center [1203, 400] width 633 height 736
click at [956, 80] on div "<" at bounding box center [962, 83] width 24 height 13
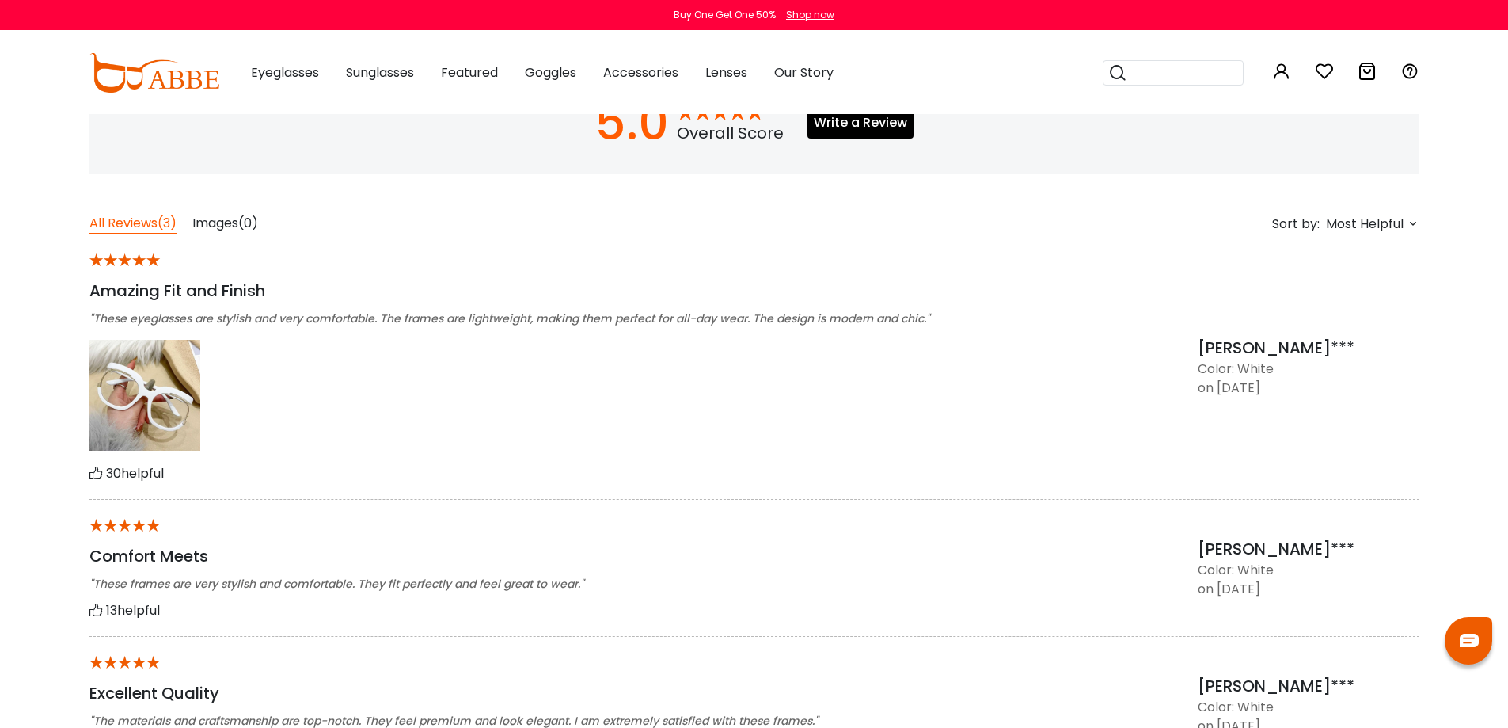
scroll to position [1267, 0]
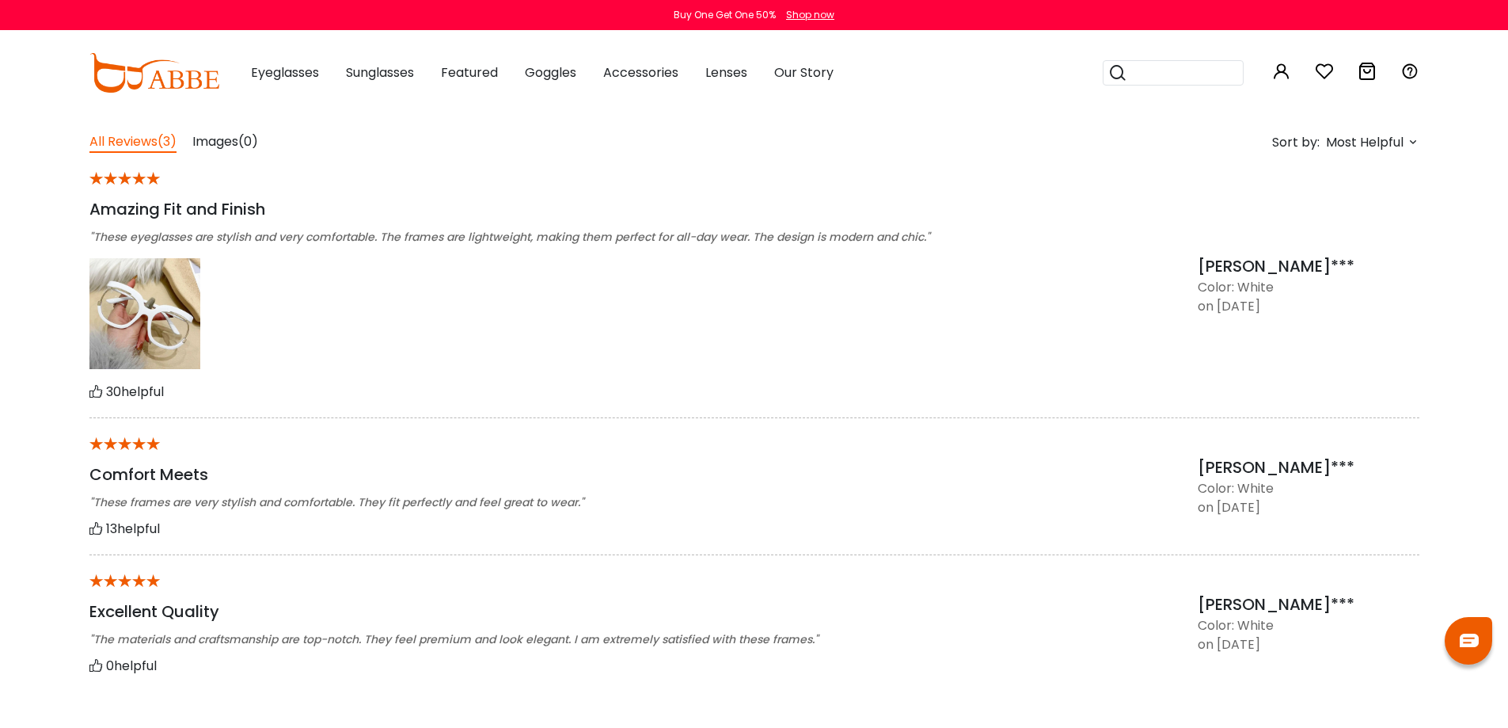
click at [168, 310] on img at bounding box center [144, 313] width 111 height 111
click at [154, 291] on img at bounding box center [144, 313] width 111 height 111
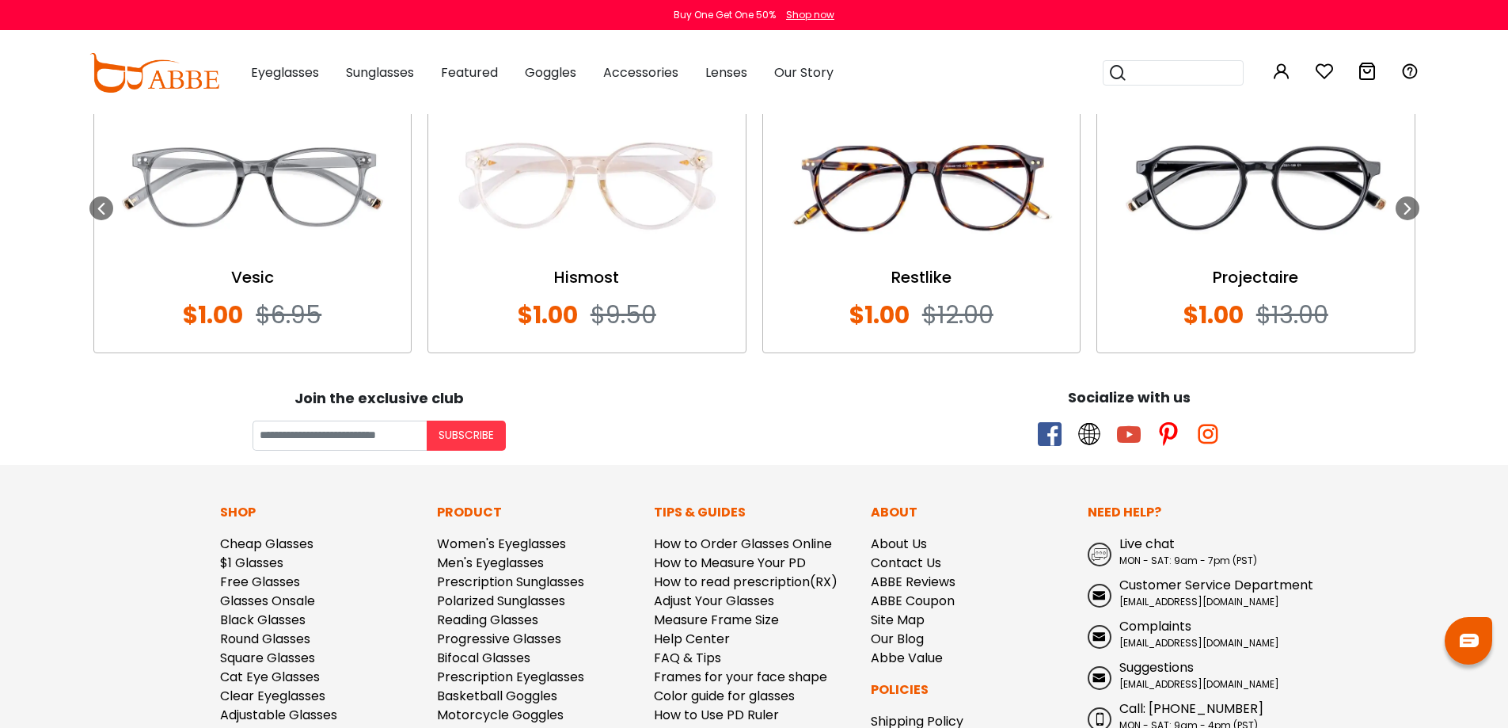
scroll to position [1821, 0]
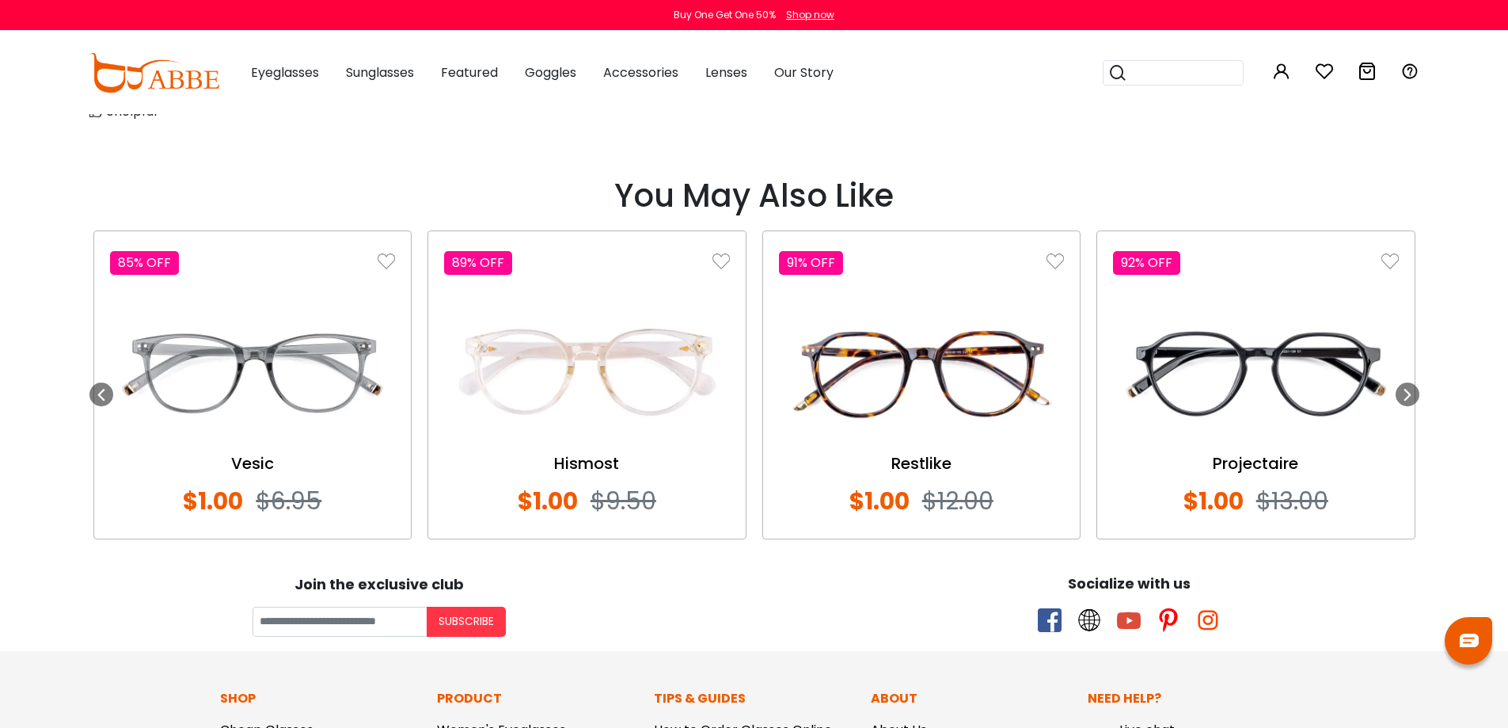
click at [1003, 372] on img at bounding box center [922, 371] width 286 height 143
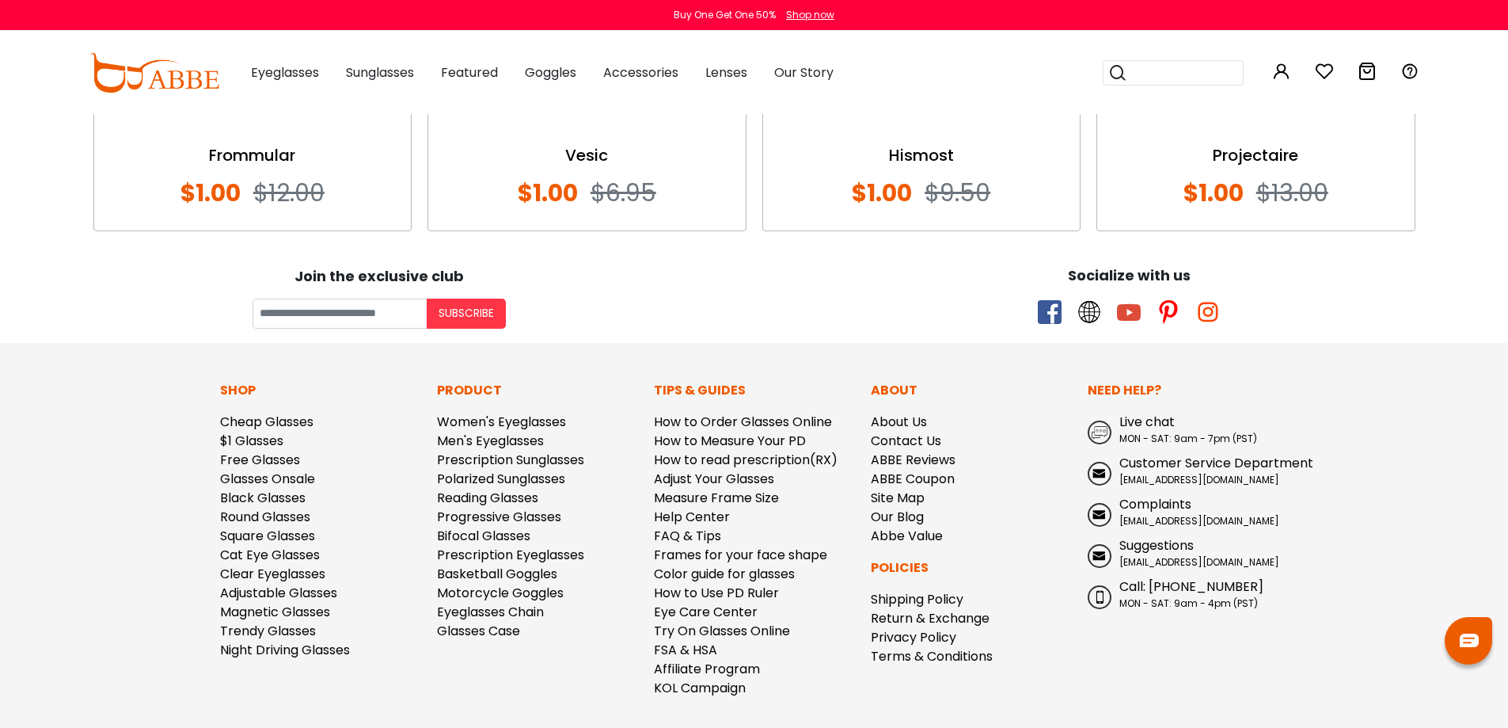
scroll to position [1796, 0]
